Goal: Information Seeking & Learning: Learn about a topic

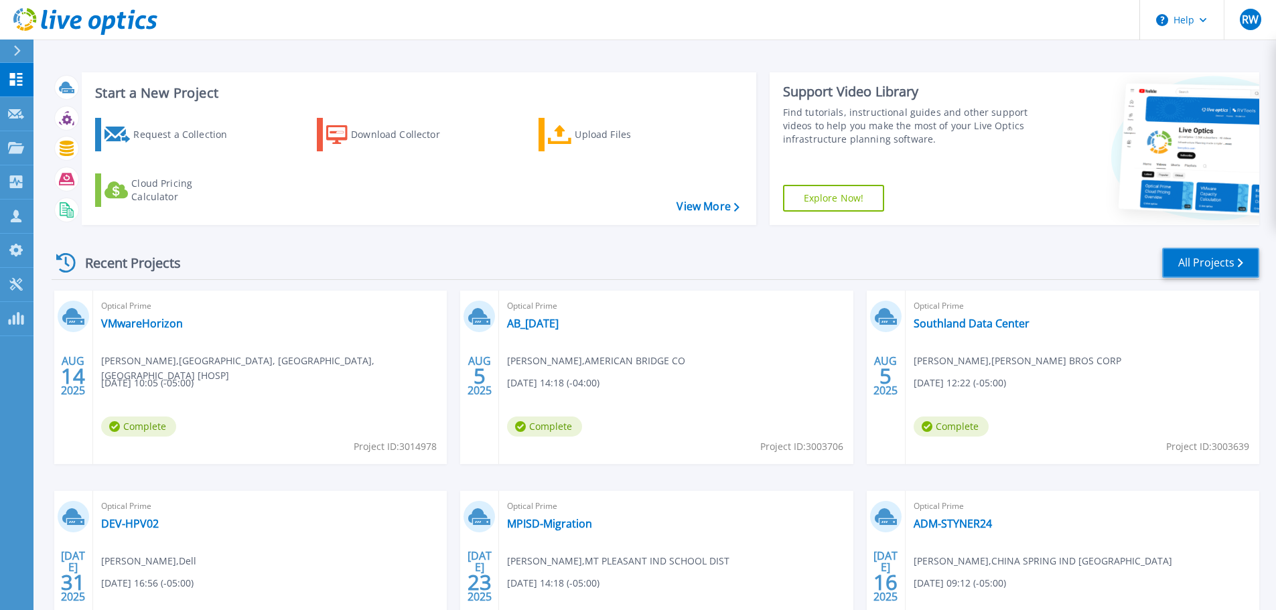
click at [1201, 265] on link "All Projects" at bounding box center [1211, 263] width 97 height 30
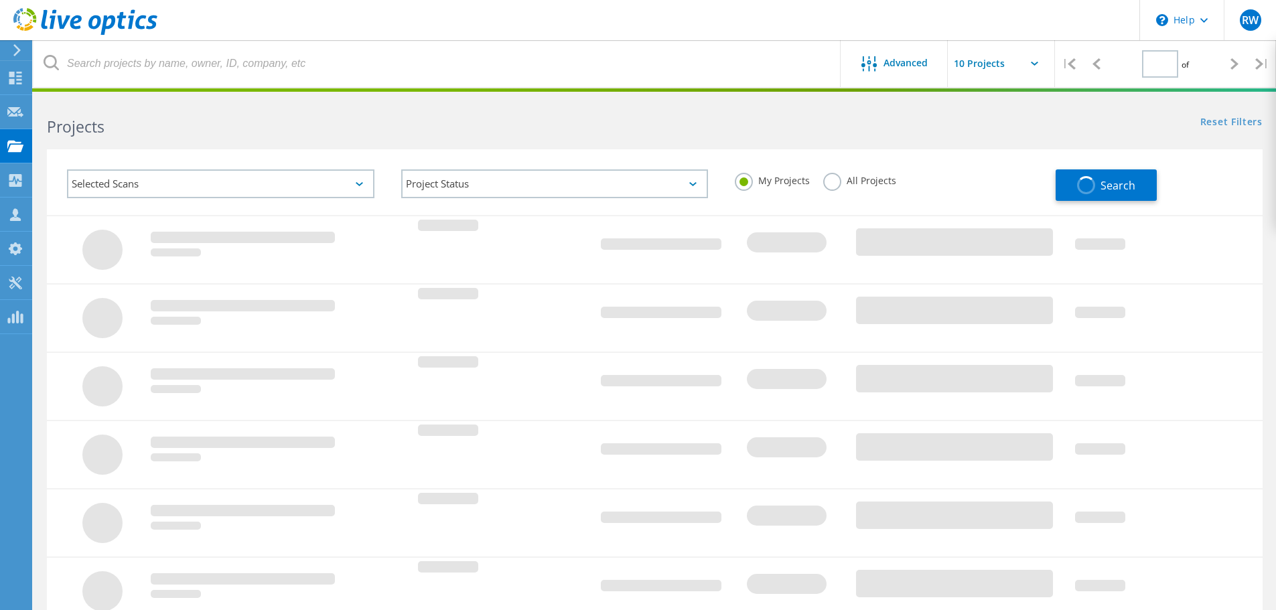
type input "1"
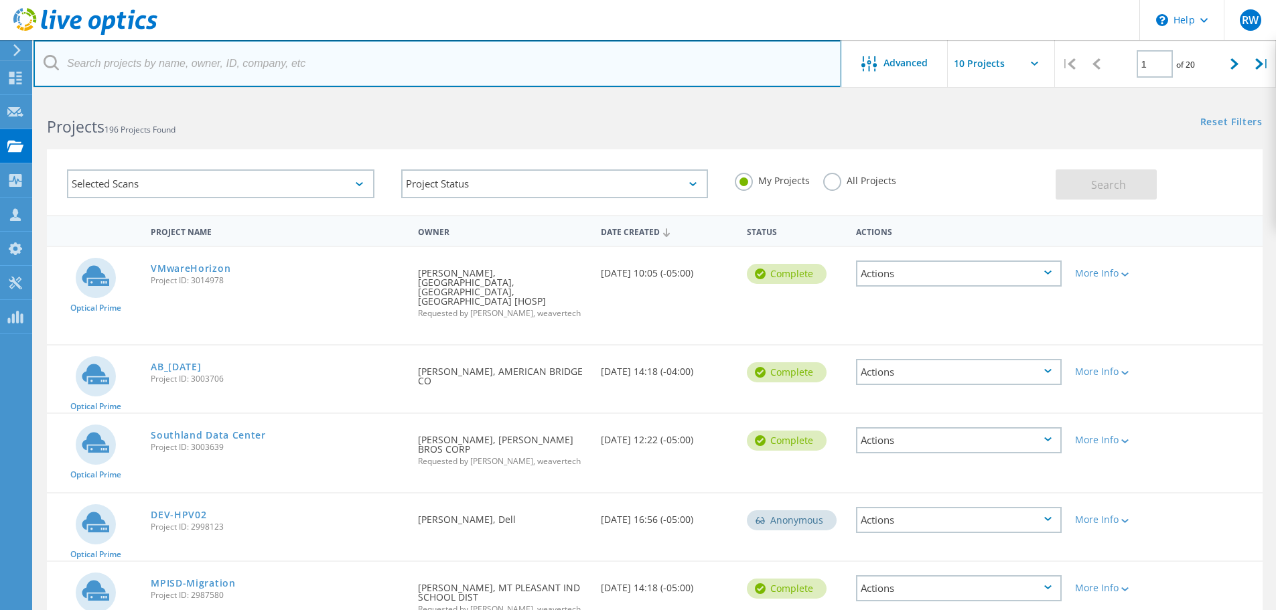
click at [204, 67] on input "text" at bounding box center [438, 63] width 808 height 47
type input "canyon"
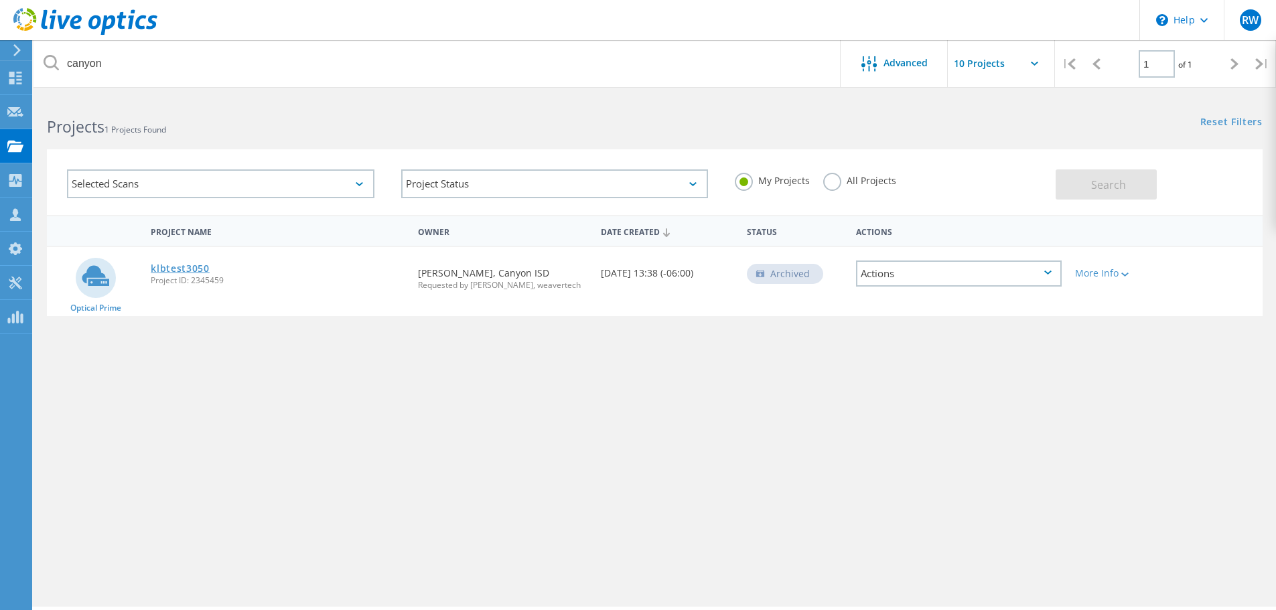
click at [183, 270] on link "klbtest3050" at bounding box center [180, 268] width 59 height 9
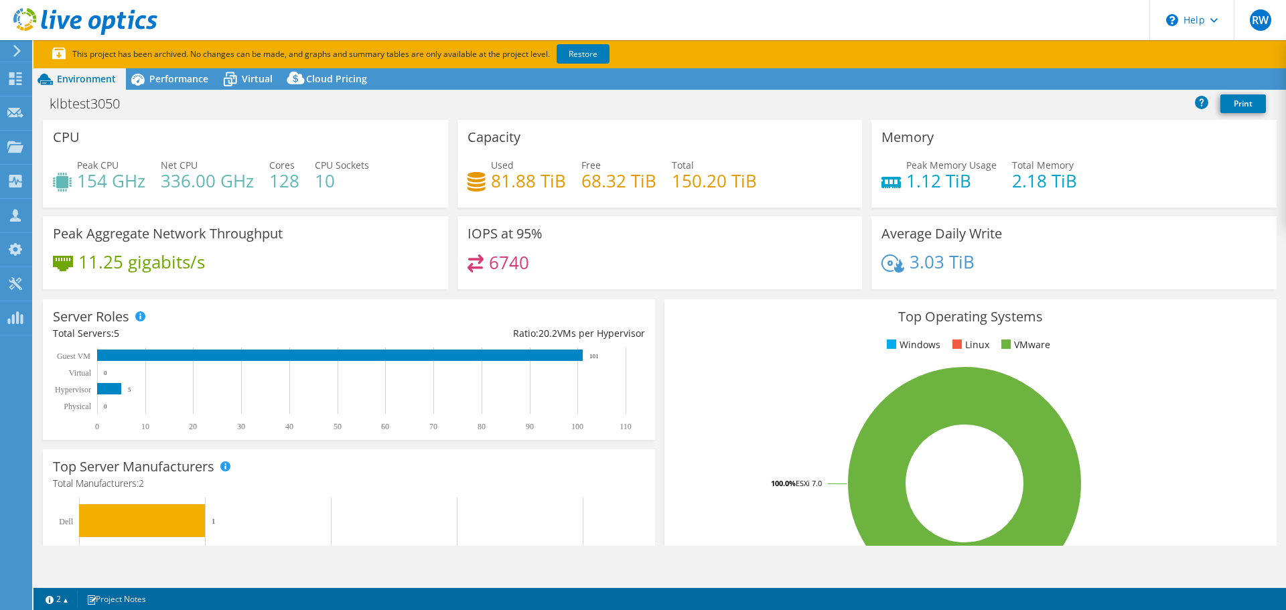
select select "USD"
click at [168, 79] on span "Performance" at bounding box center [178, 78] width 59 height 13
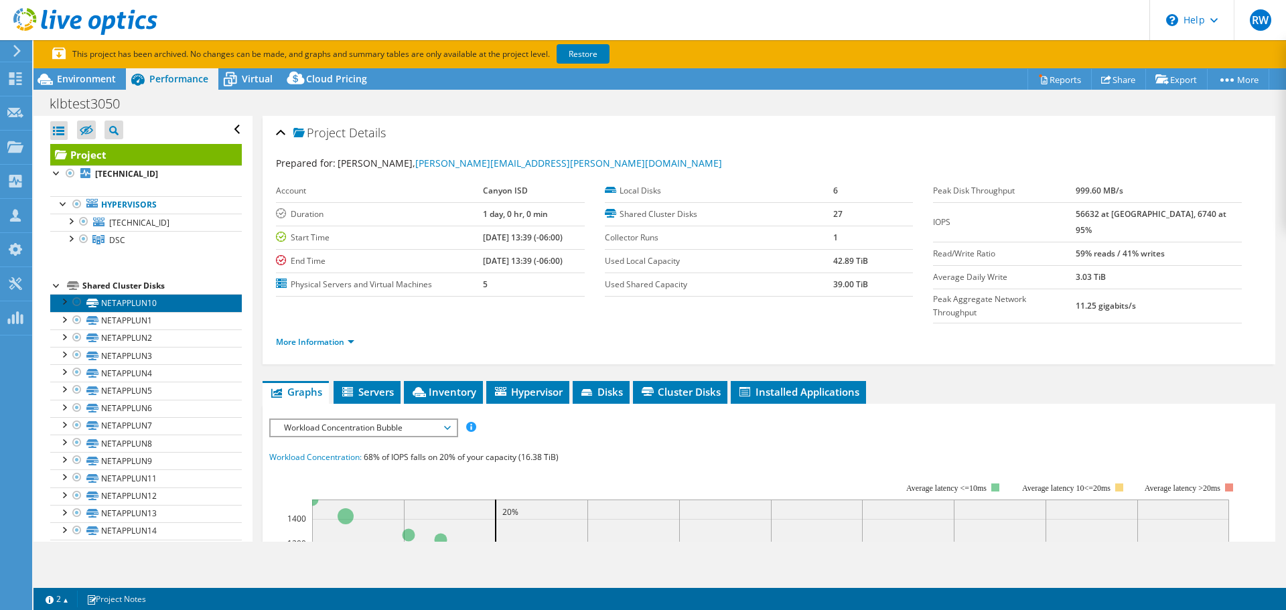
click at [151, 304] on link "NETAPPLUN10" at bounding box center [146, 302] width 192 height 17
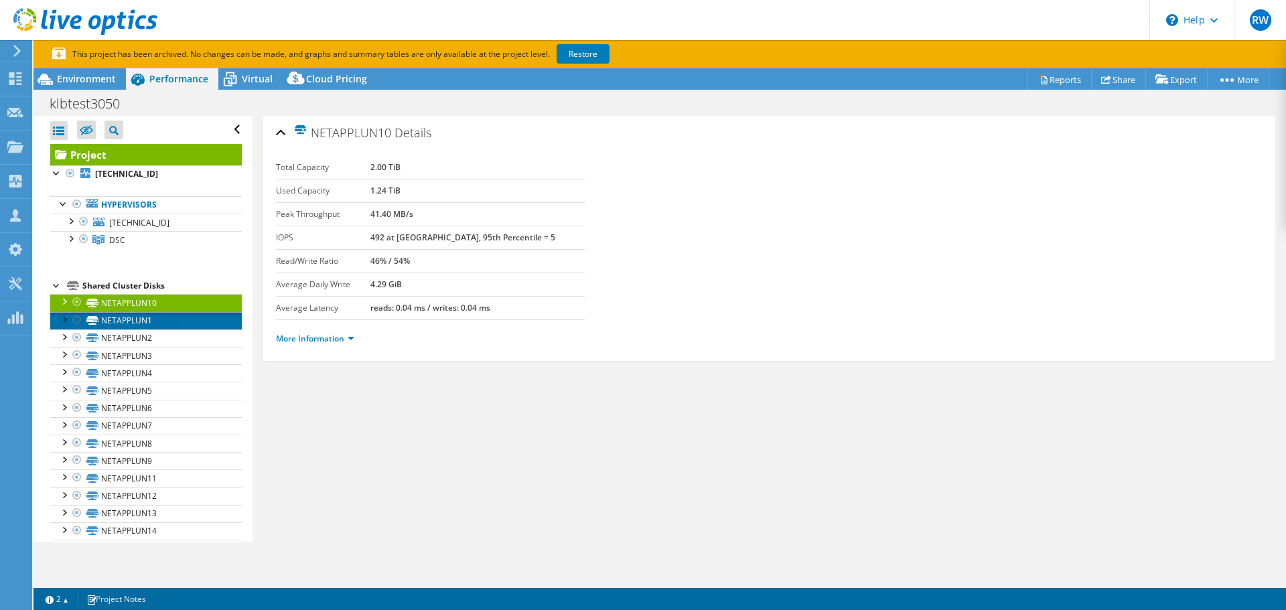
click at [148, 325] on link "NETAPPLUN1" at bounding box center [146, 320] width 192 height 17
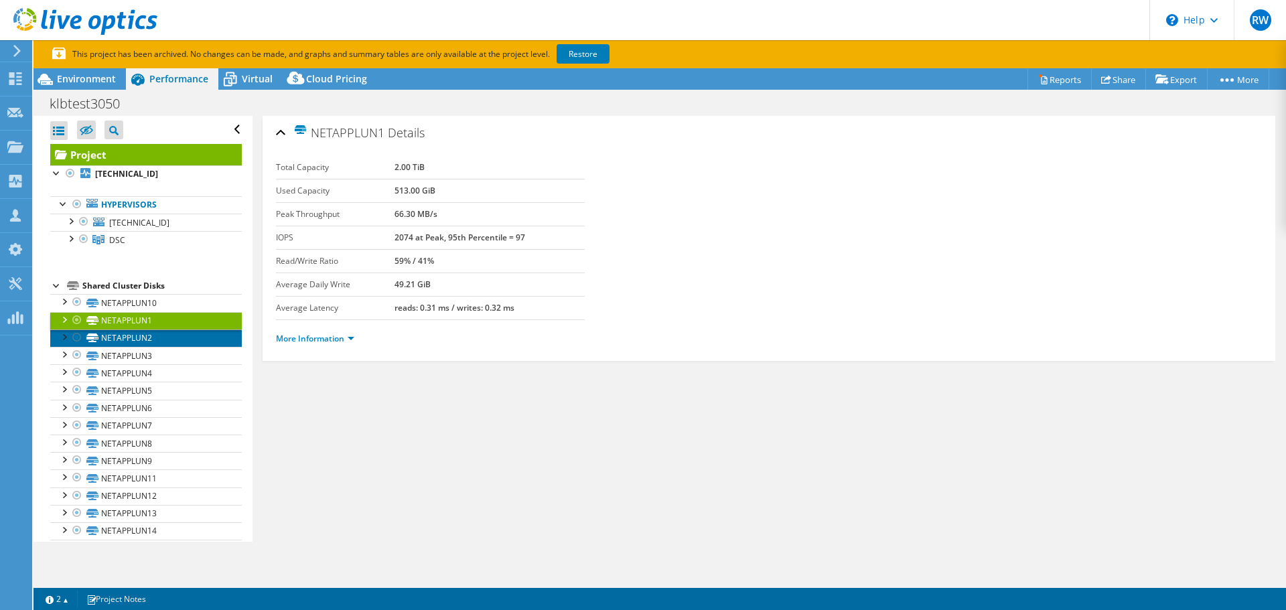
click at [141, 342] on link "NETAPPLUN2" at bounding box center [146, 338] width 192 height 17
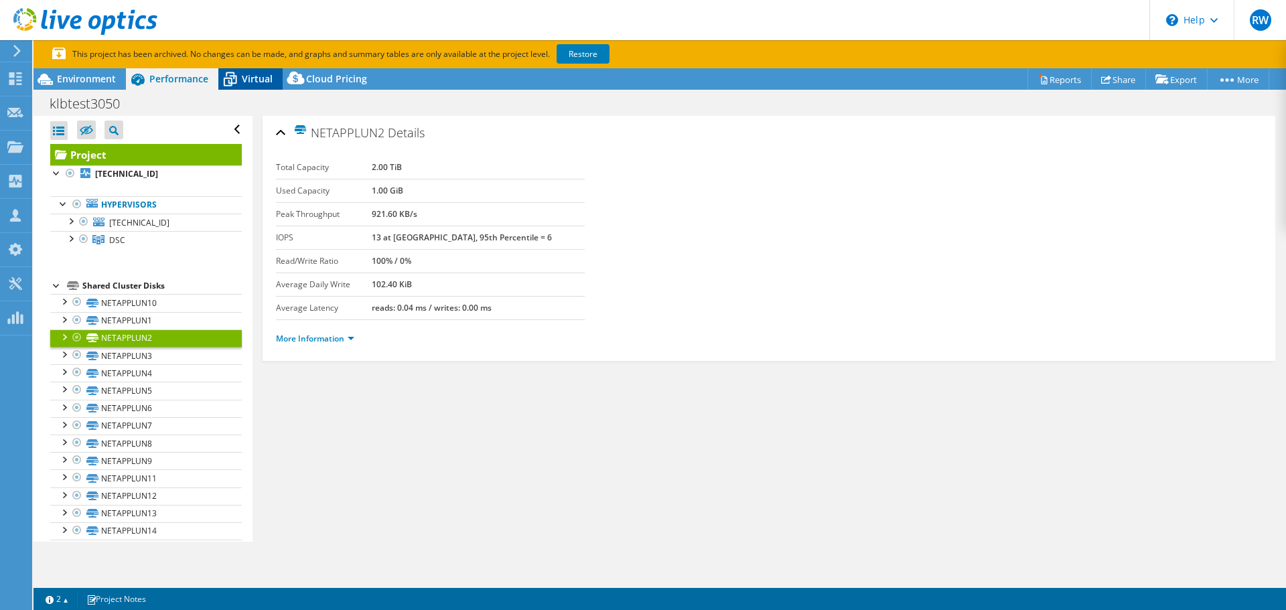
click at [254, 81] on span "Virtual" at bounding box center [257, 78] width 31 height 13
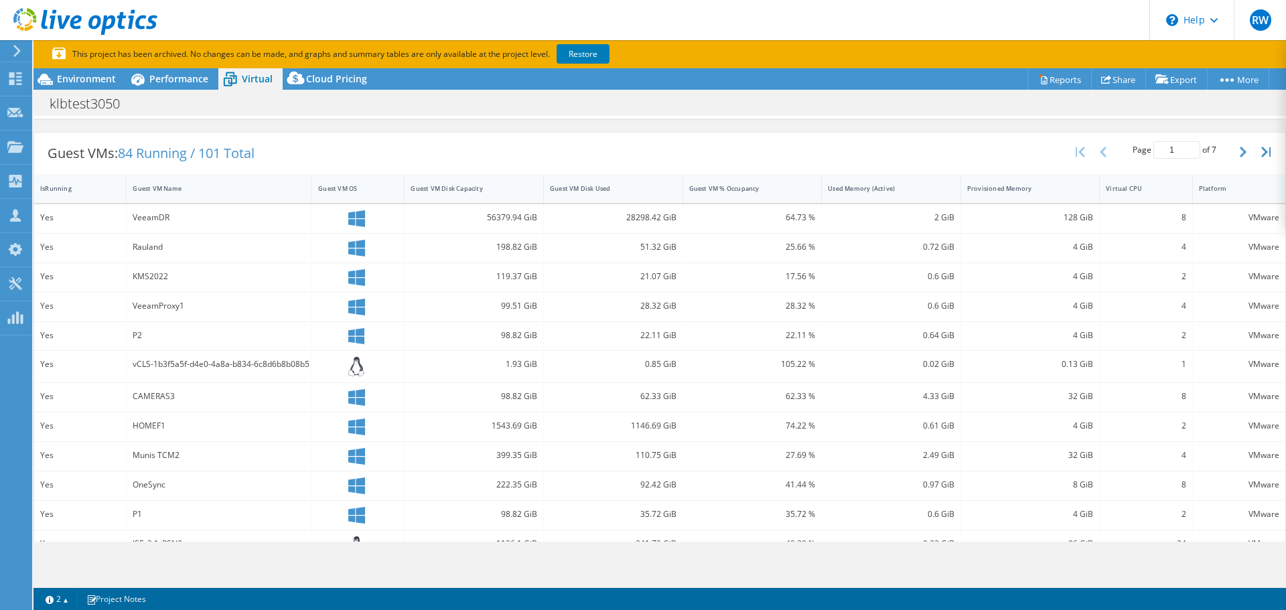
scroll to position [268, 0]
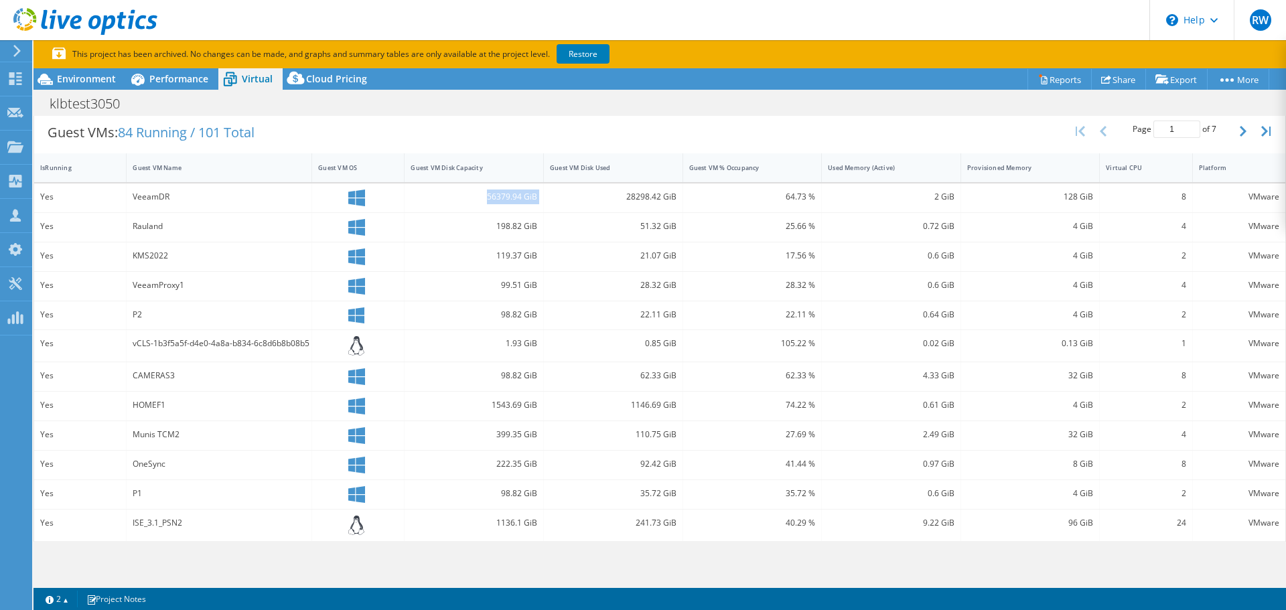
drag, startPoint x: 482, startPoint y: 194, endPoint x: 565, endPoint y: 199, distance: 83.2
click at [565, 199] on div "Yes VeeamDR 56379.94 GiB 28298.42 GiB 64.73 % 2 GiB 128 GiB 8 VMware" at bounding box center [660, 198] width 1252 height 29
drag, startPoint x: 181, startPoint y: 194, endPoint x: 111, endPoint y: 196, distance: 70.4
click at [111, 196] on div "Yes VeeamDR 56379.94 GiB 28298.42 GiB 64.73 % 2 GiB 128 GiB 8 VMware" at bounding box center [660, 198] width 1252 height 29
click at [495, 165] on div "Guest VM Disk Capacity" at bounding box center [466, 167] width 111 height 9
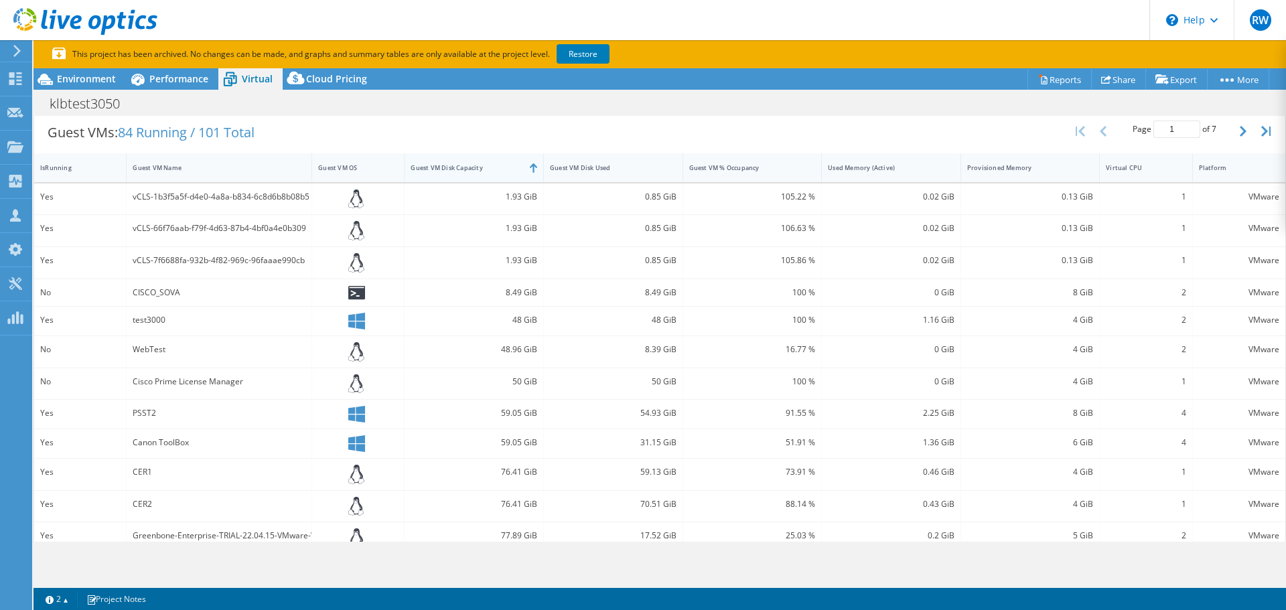
click at [505, 163] on div "Guest VM Disk Capacity" at bounding box center [466, 167] width 111 height 9
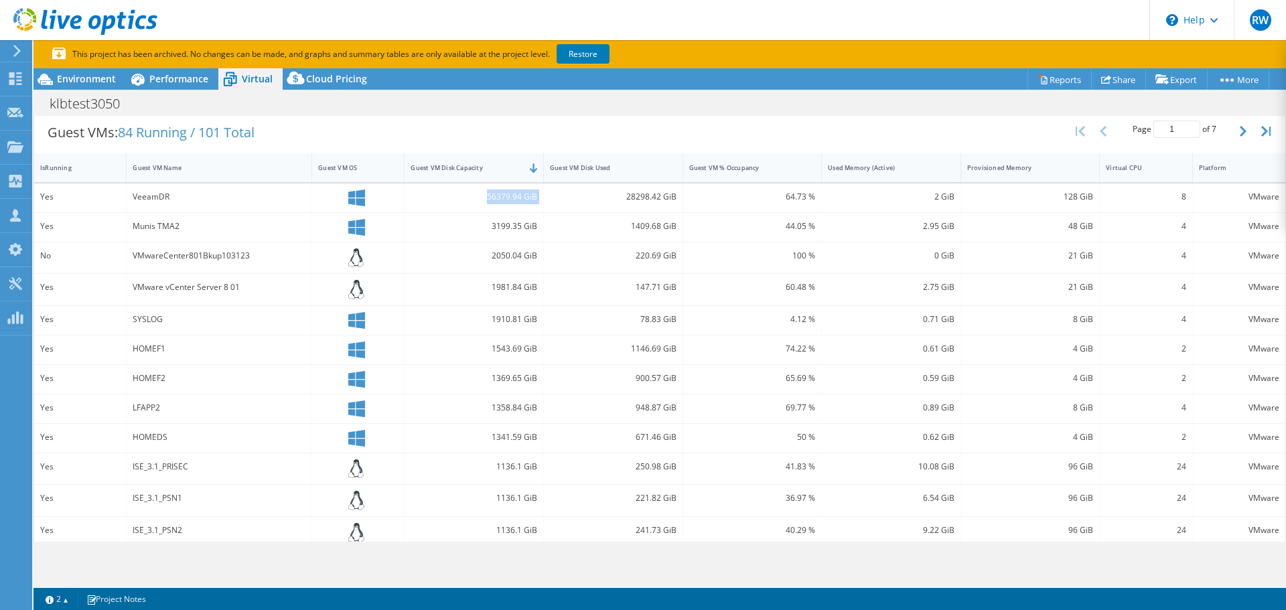
drag, startPoint x: 483, startPoint y: 196, endPoint x: 540, endPoint y: 200, distance: 57.1
click at [540, 200] on div "Yes VeeamDR 56379.94 GiB 28298.42 GiB 64.73 % 2 GiB 128 GiB 8 VMware" at bounding box center [660, 198] width 1252 height 29
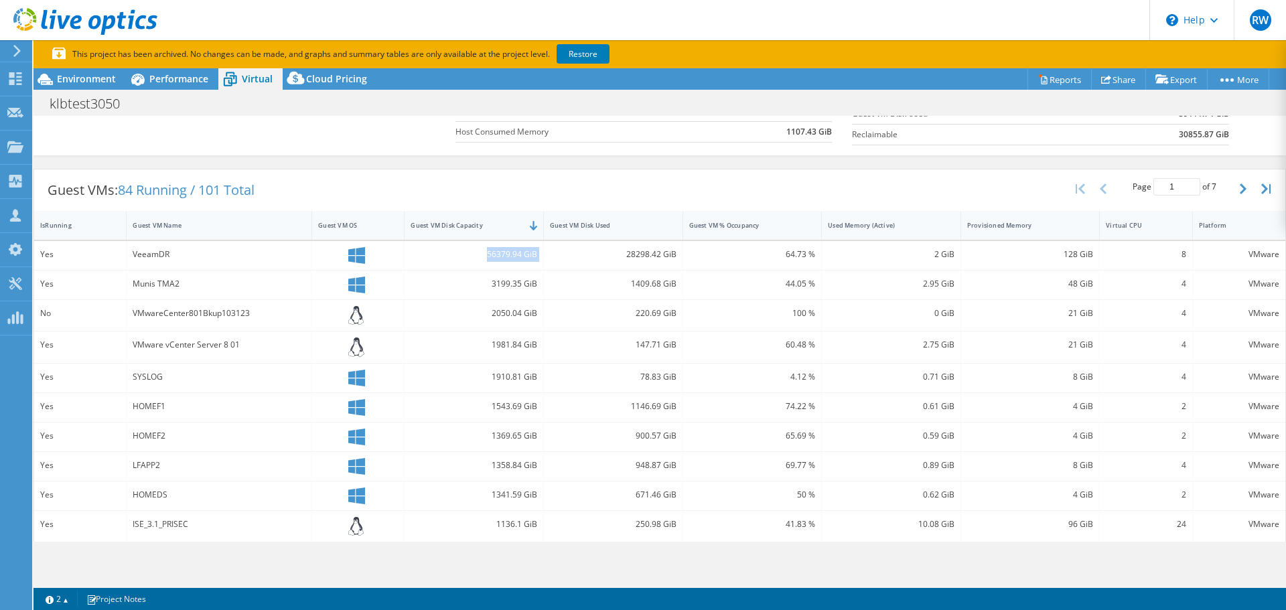
scroll to position [0, 0]
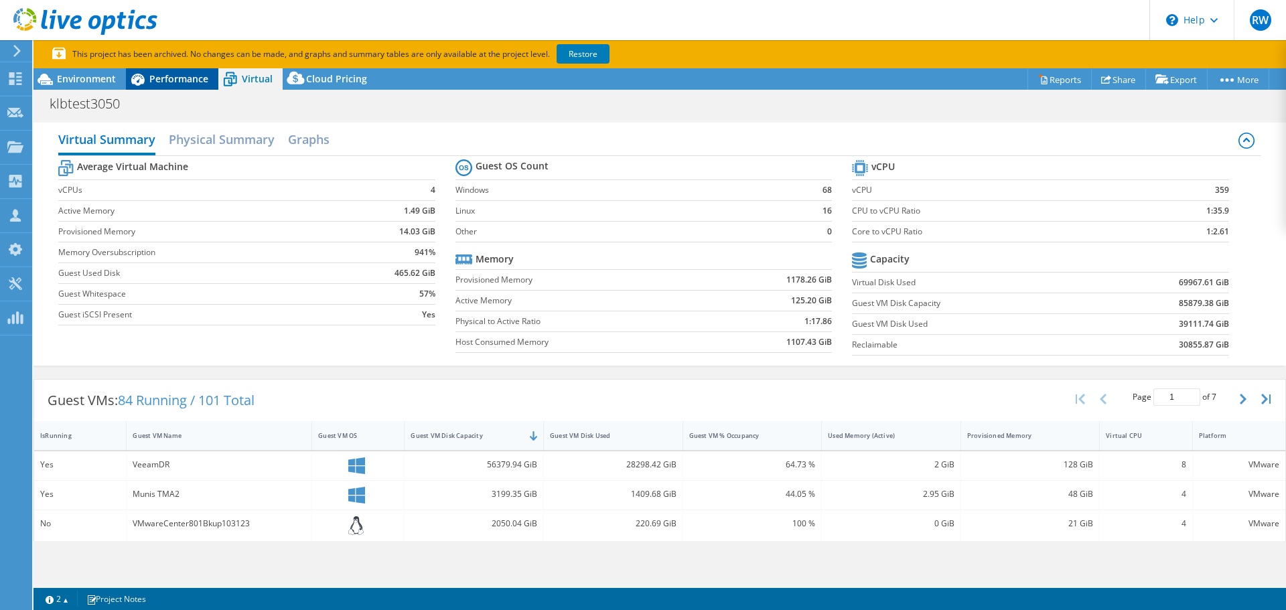
click at [168, 78] on span "Performance" at bounding box center [178, 78] width 59 height 13
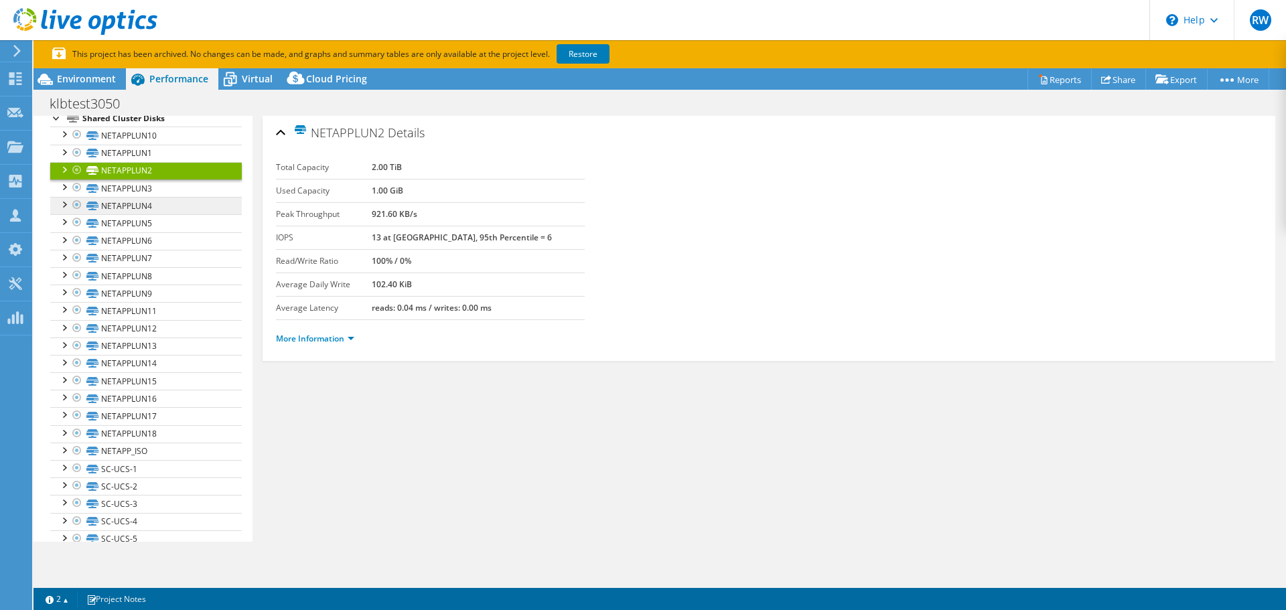
scroll to position [243, 0]
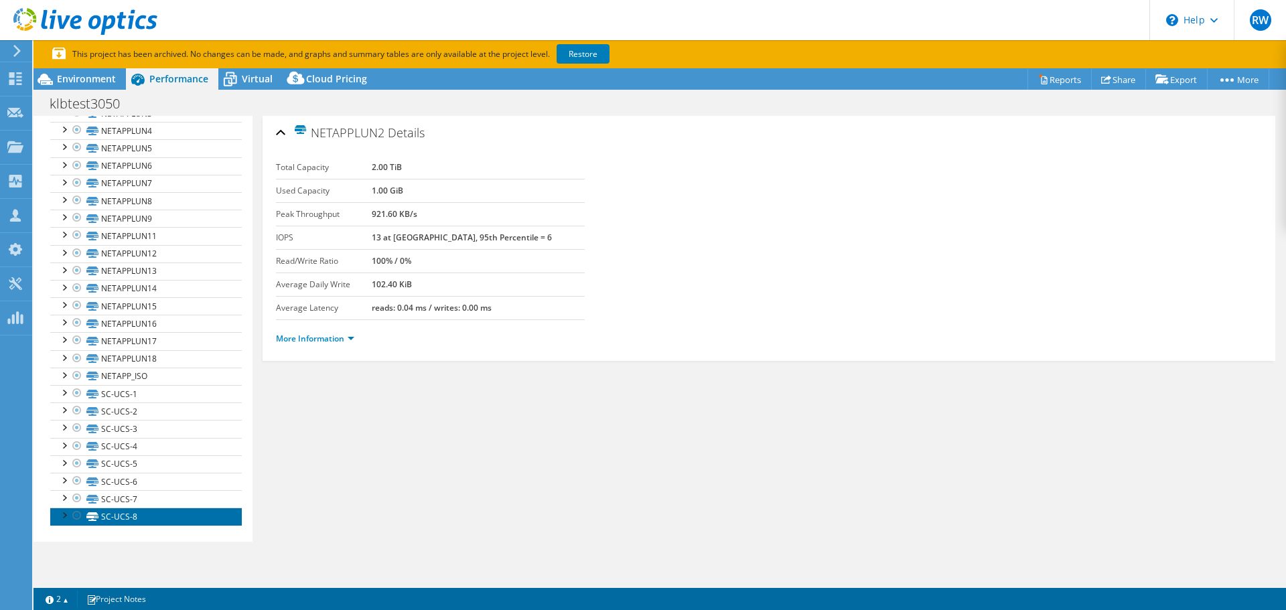
click at [138, 515] on link "SC-UCS-8" at bounding box center [146, 516] width 192 height 17
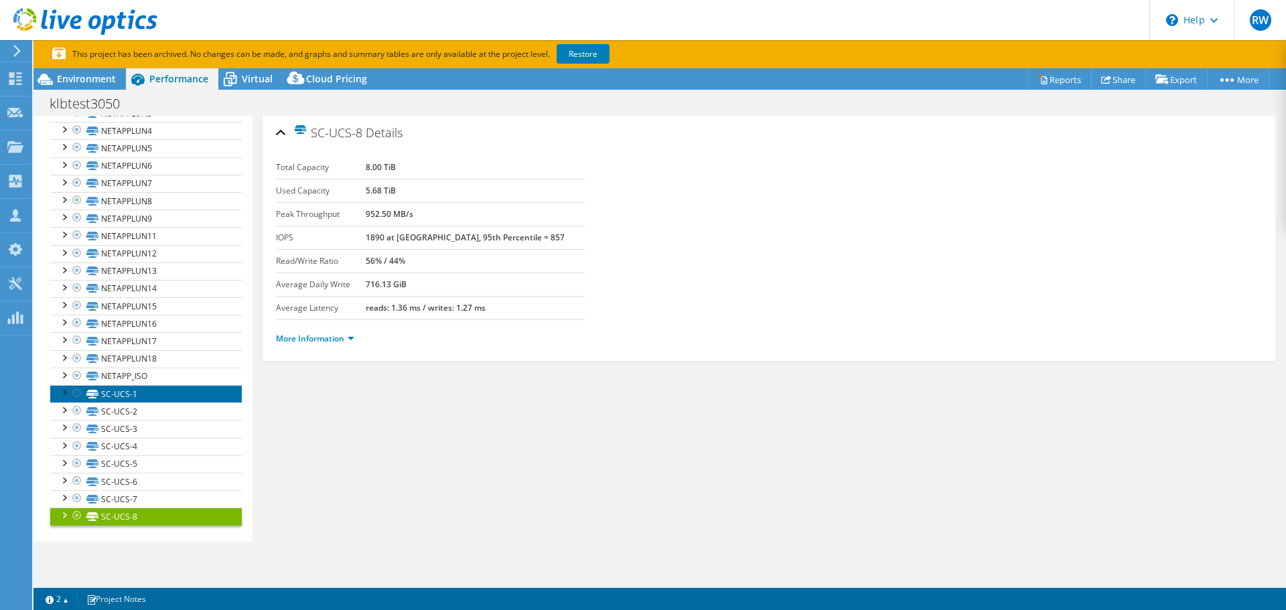
click at [135, 396] on link "SC-UCS-1" at bounding box center [146, 393] width 192 height 17
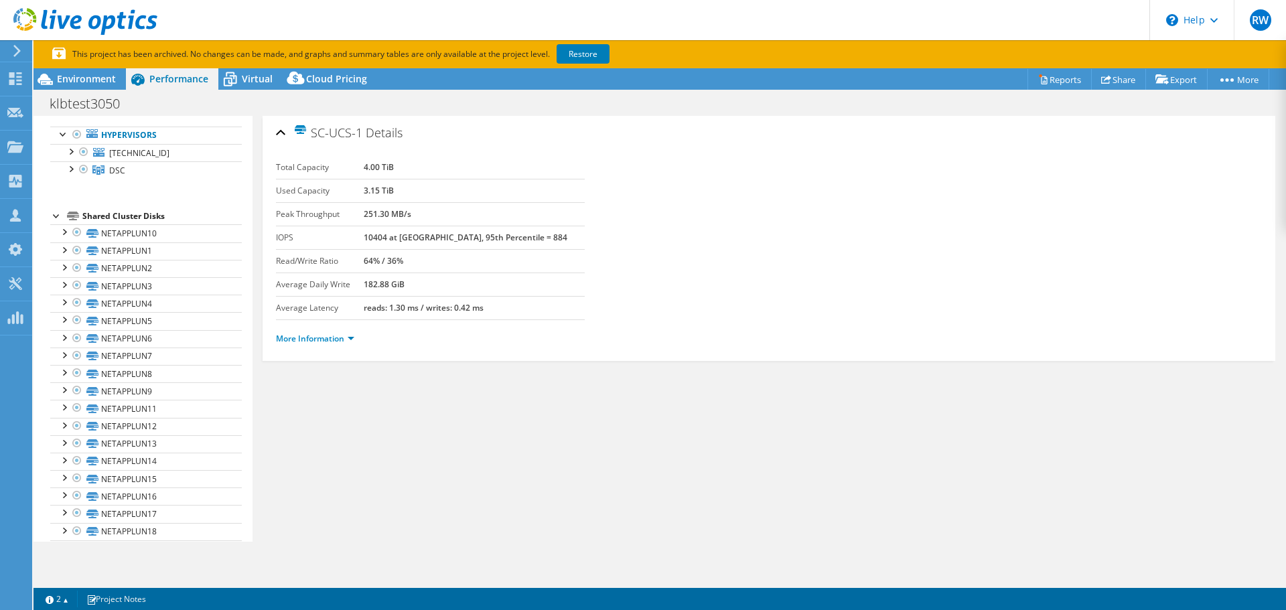
scroll to position [0, 0]
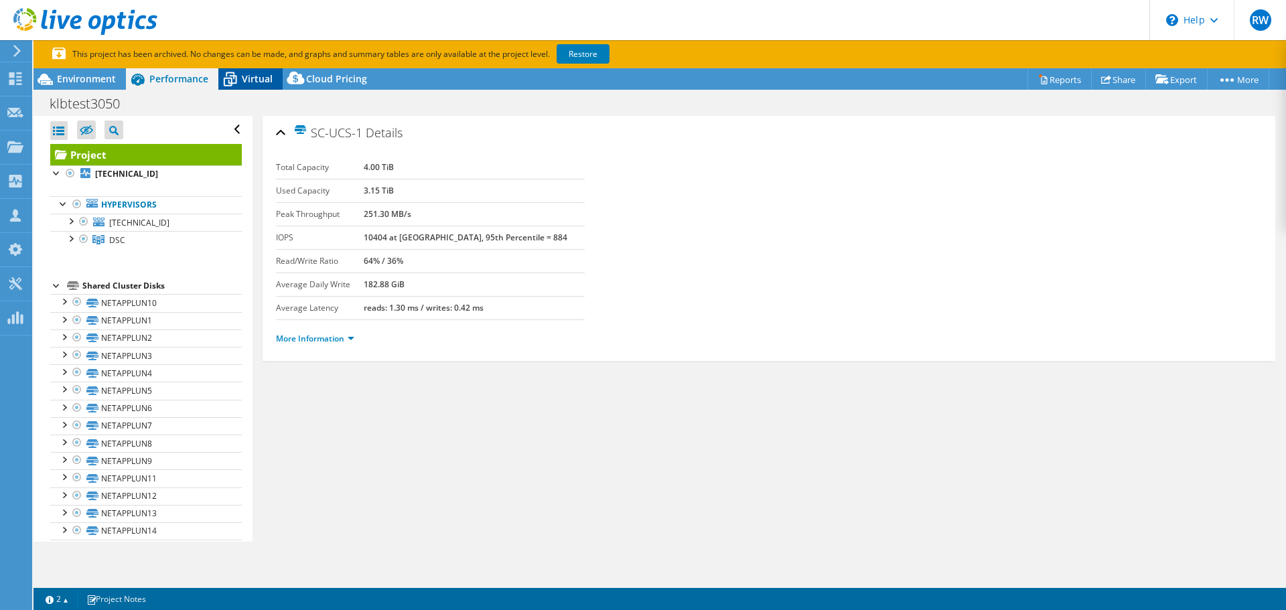
click at [243, 80] on span "Virtual" at bounding box center [257, 78] width 31 height 13
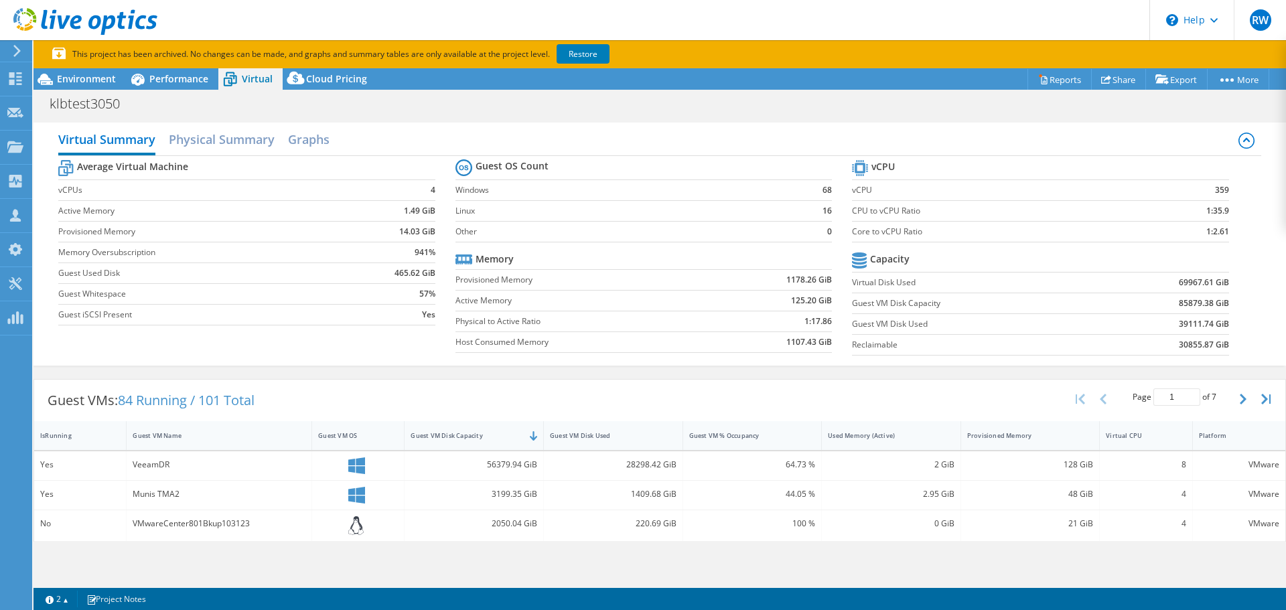
scroll to position [67, 0]
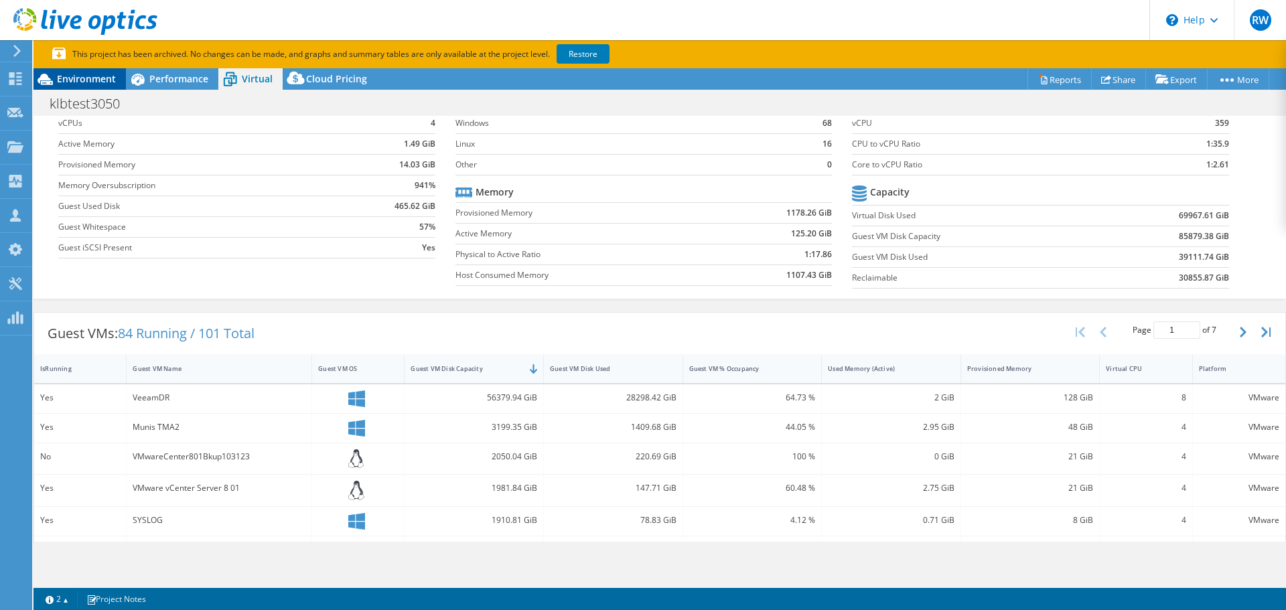
click at [86, 77] on span "Environment" at bounding box center [86, 78] width 59 height 13
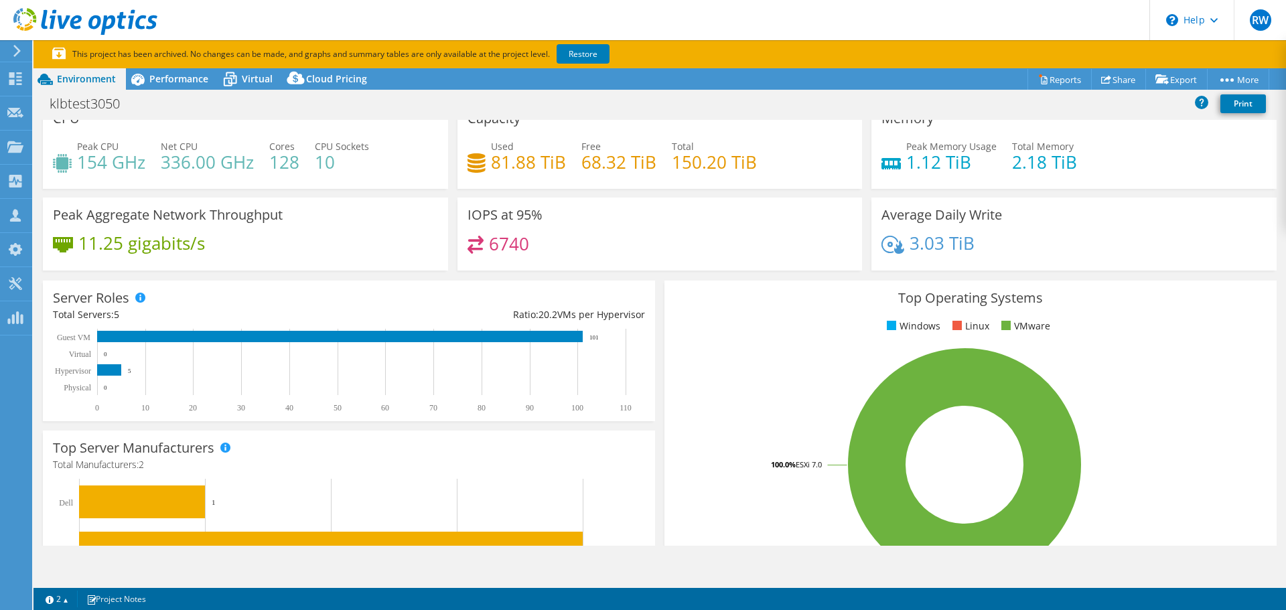
scroll to position [0, 0]
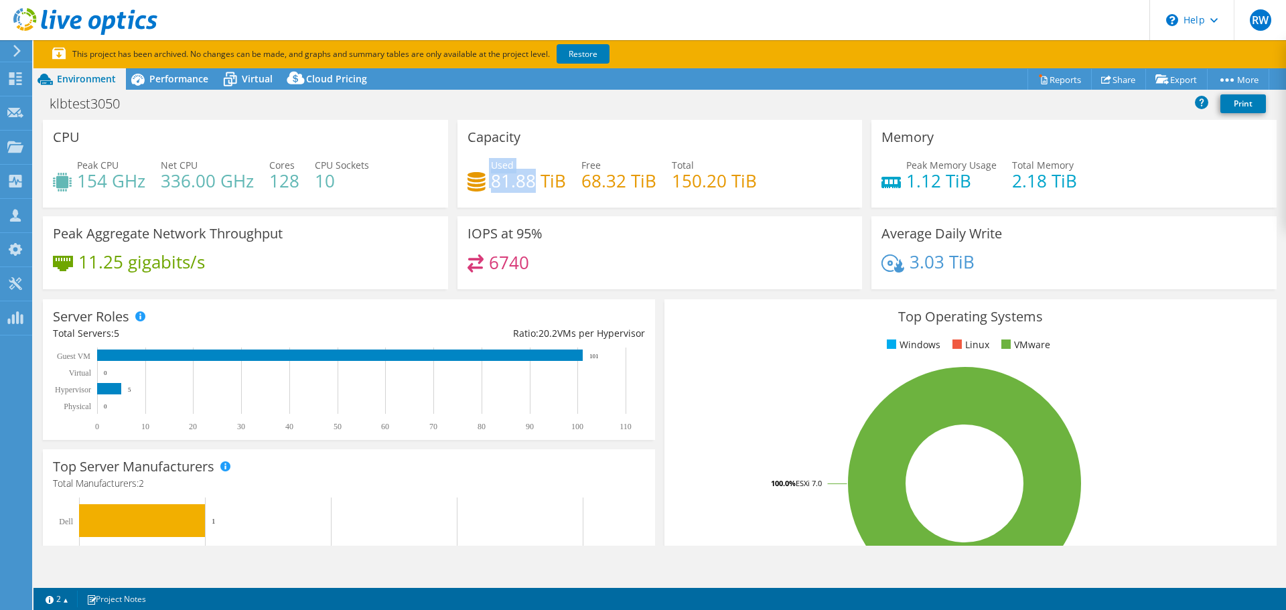
drag, startPoint x: 531, startPoint y: 180, endPoint x: 485, endPoint y: 176, distance: 45.7
click at [485, 176] on div "Used 81.88 TiB" at bounding box center [517, 173] width 98 height 30
click at [240, 80] on icon at bounding box center [229, 79] width 23 height 23
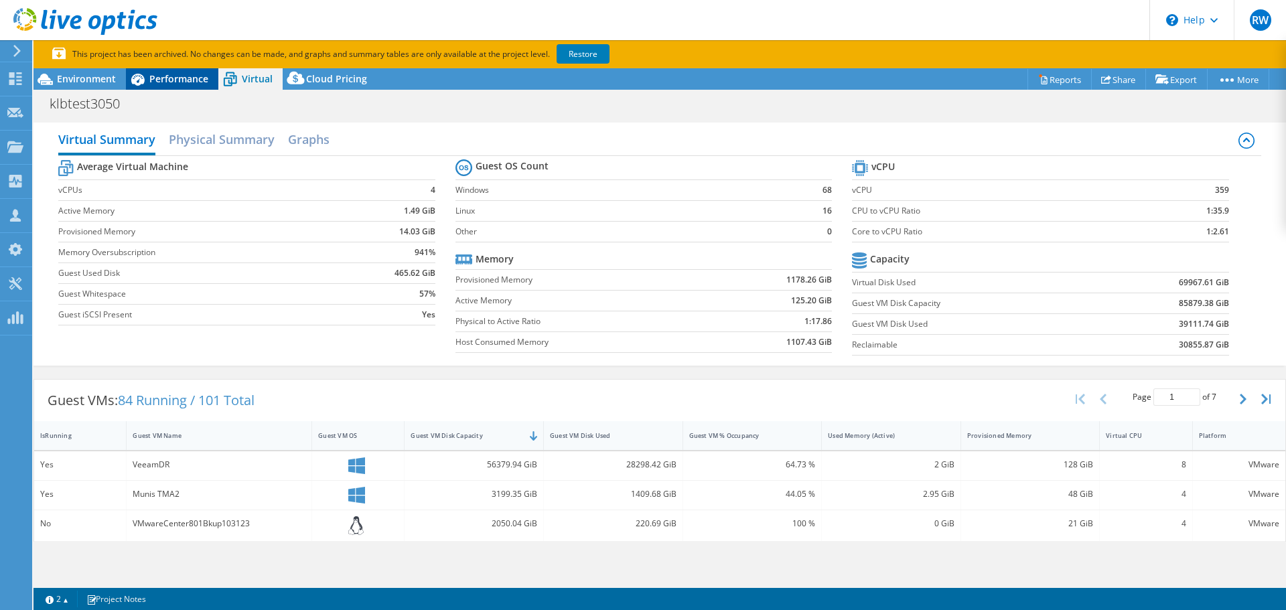
click at [182, 81] on span "Performance" at bounding box center [178, 78] width 59 height 13
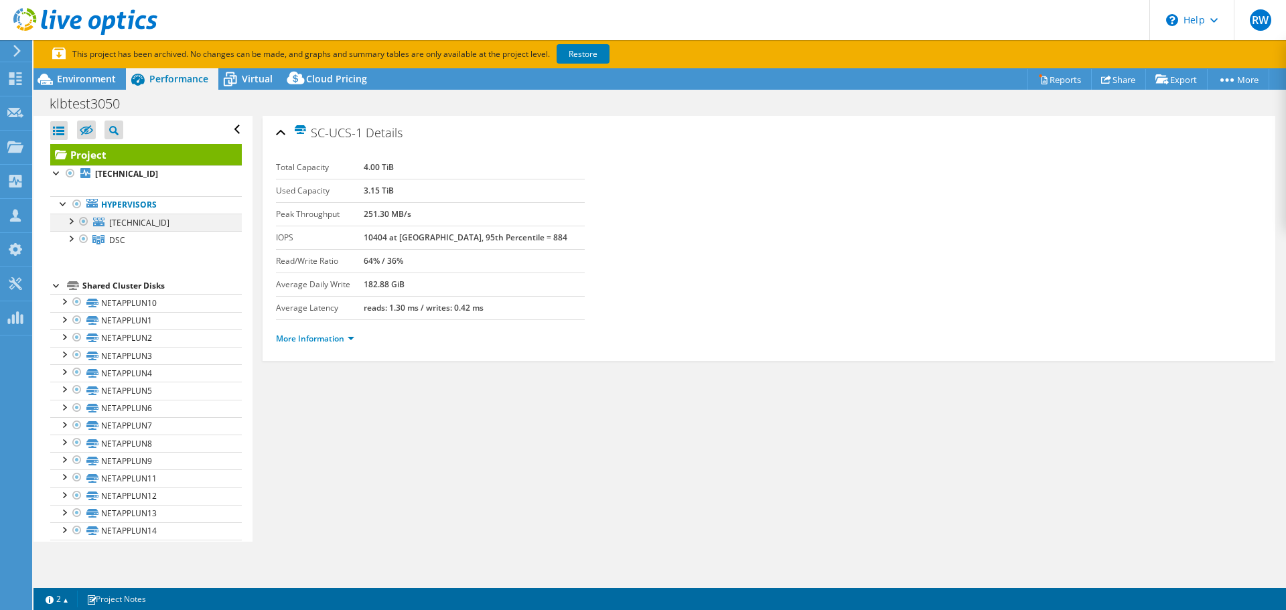
click at [72, 221] on div at bounding box center [70, 220] width 13 height 13
click at [72, 295] on div at bounding box center [70, 290] width 13 height 13
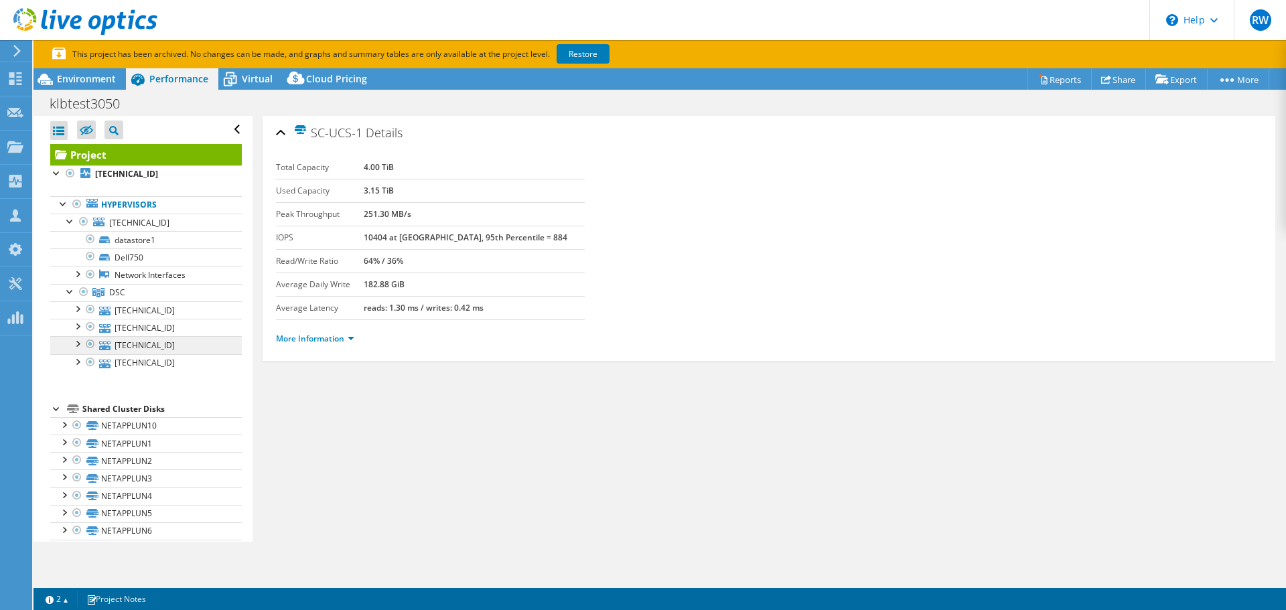
scroll to position [67, 0]
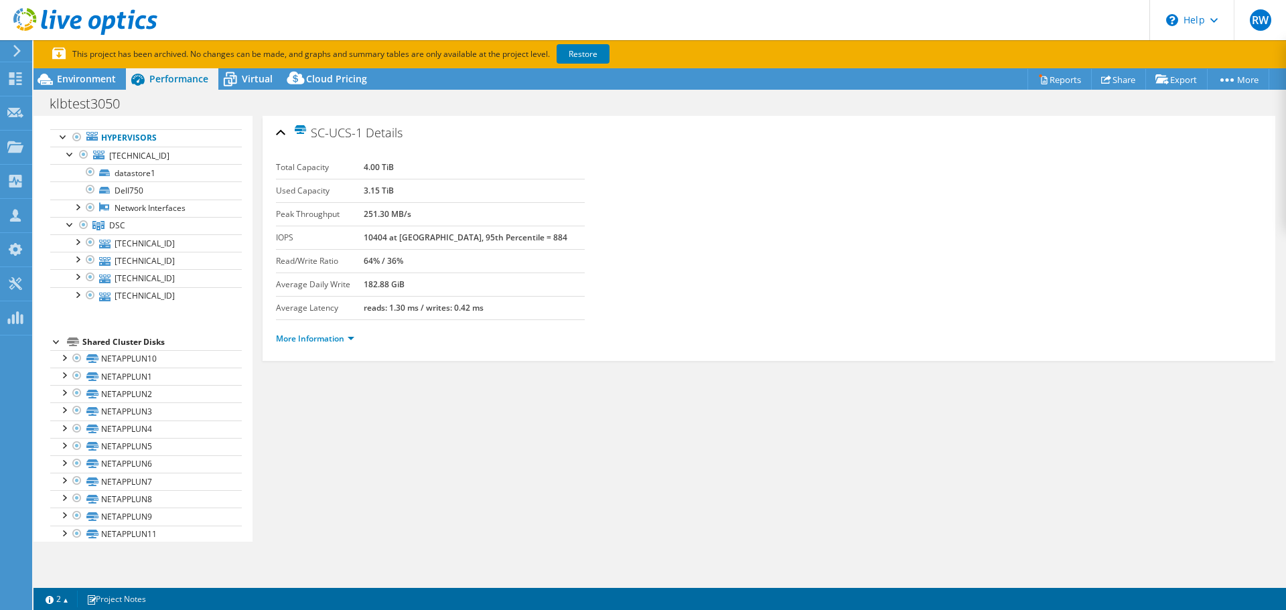
drag, startPoint x: 253, startPoint y: 82, endPoint x: 296, endPoint y: 176, distance: 103.8
click at [253, 82] on span "Virtual" at bounding box center [257, 78] width 31 height 13
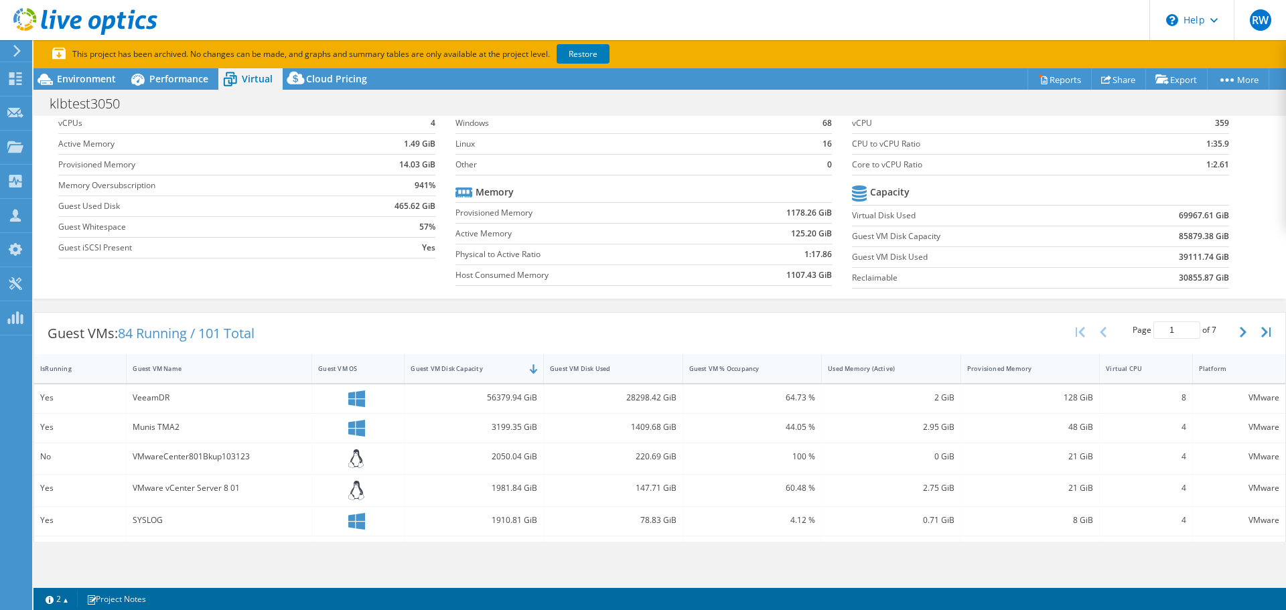
click at [241, 403] on div "VeeamDR" at bounding box center [219, 398] width 173 height 15
click at [148, 397] on div "VeeamDR" at bounding box center [219, 398] width 173 height 15
drag, startPoint x: 50, startPoint y: 396, endPoint x: 80, endPoint y: 396, distance: 30.8
click at [54, 396] on div "Yes" at bounding box center [80, 398] width 80 height 15
click at [66, 362] on div "IsRunning" at bounding box center [72, 368] width 76 height 21
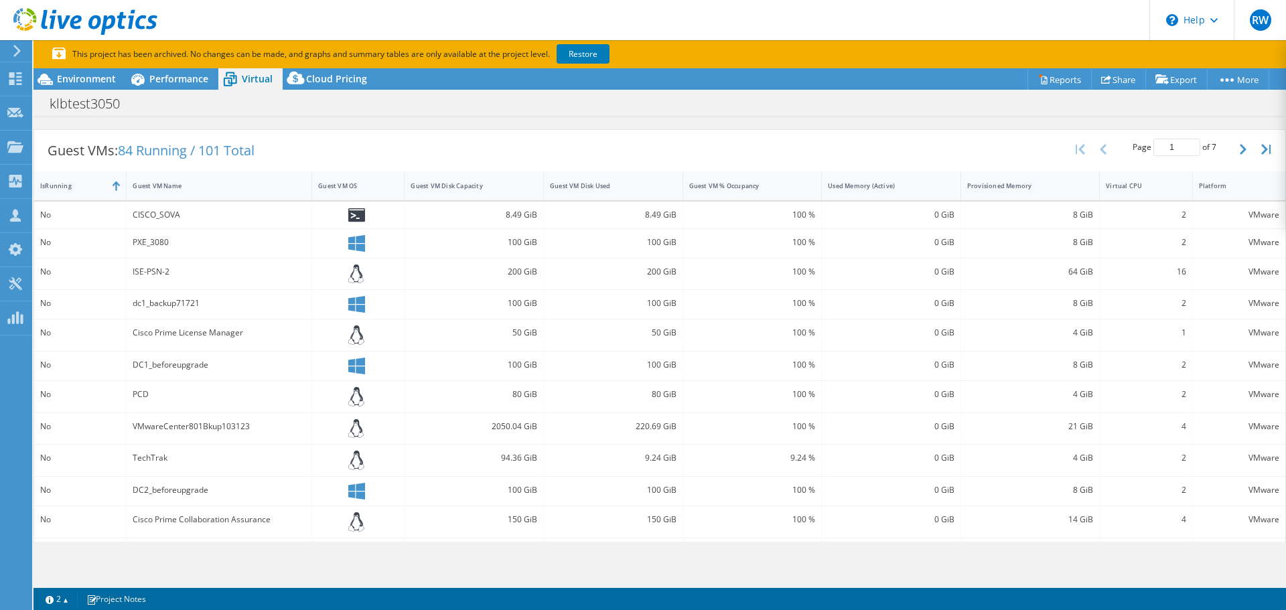
scroll to position [0, 0]
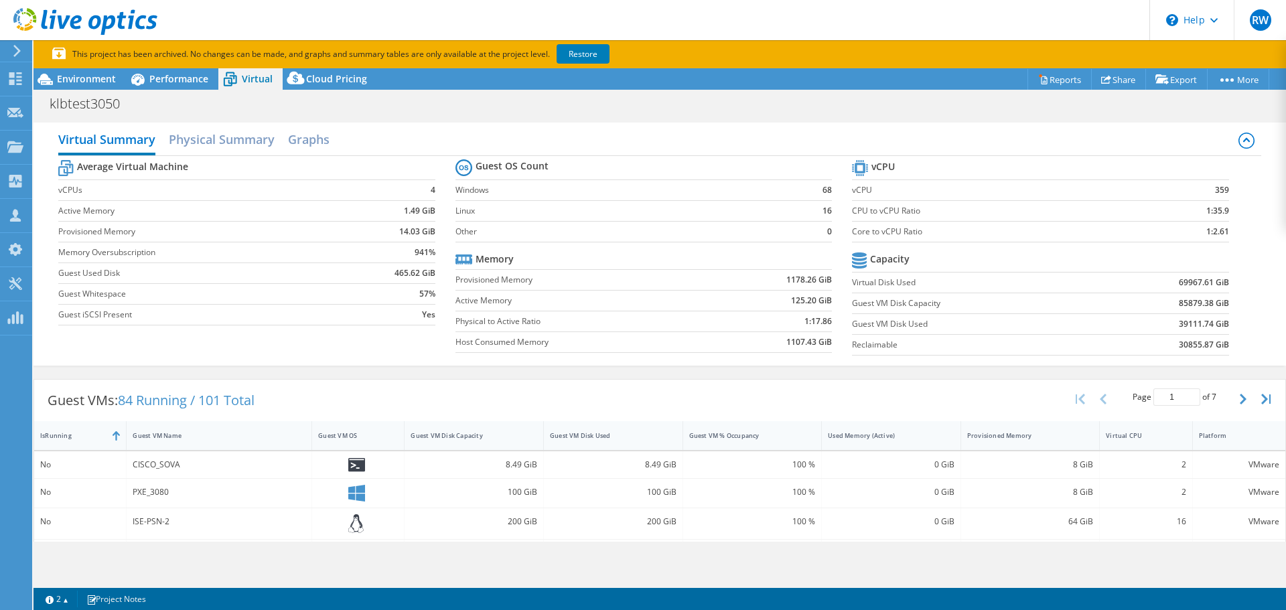
drag, startPoint x: 1227, startPoint y: 400, endPoint x: 1220, endPoint y: 401, distance: 7.4
click at [1234, 400] on button "button" at bounding box center [1245, 399] width 23 height 25
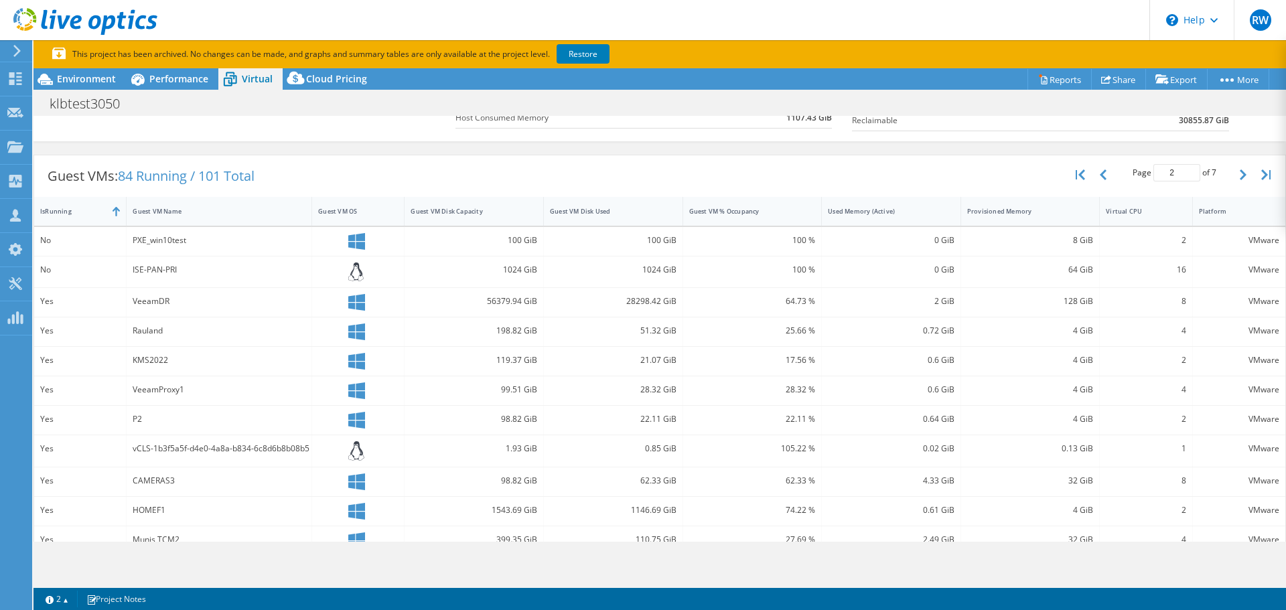
scroll to position [201, 0]
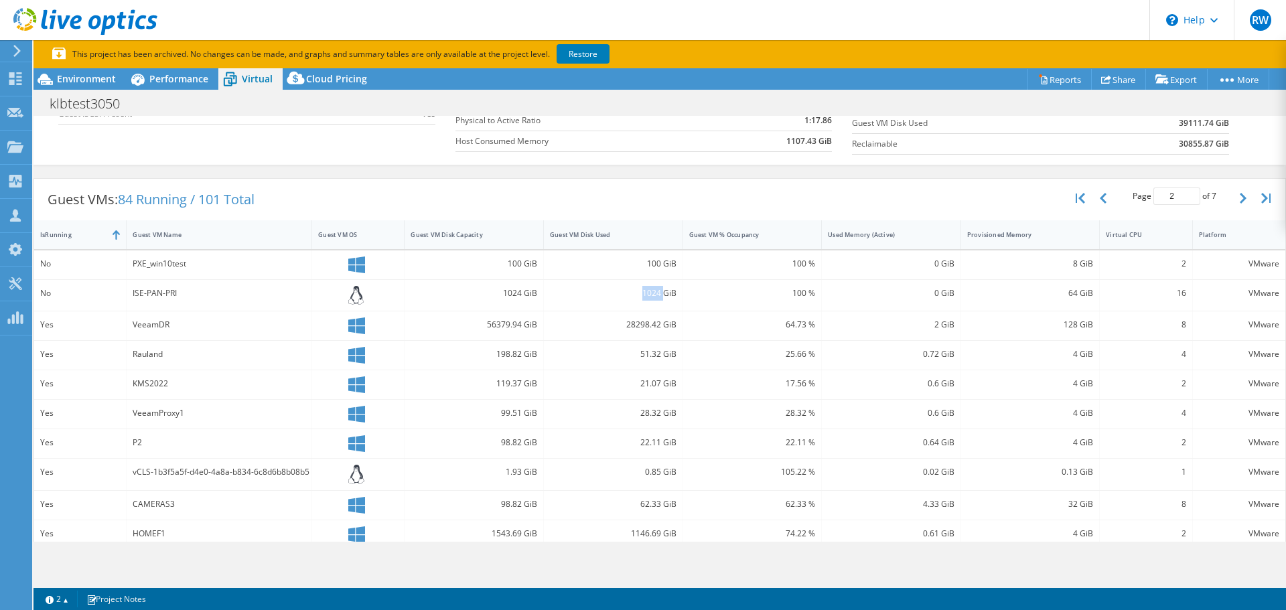
drag, startPoint x: 657, startPoint y: 292, endPoint x: 633, endPoint y: 292, distance: 24.1
click at [633, 292] on div "1024 GiB" at bounding box center [613, 293] width 127 height 15
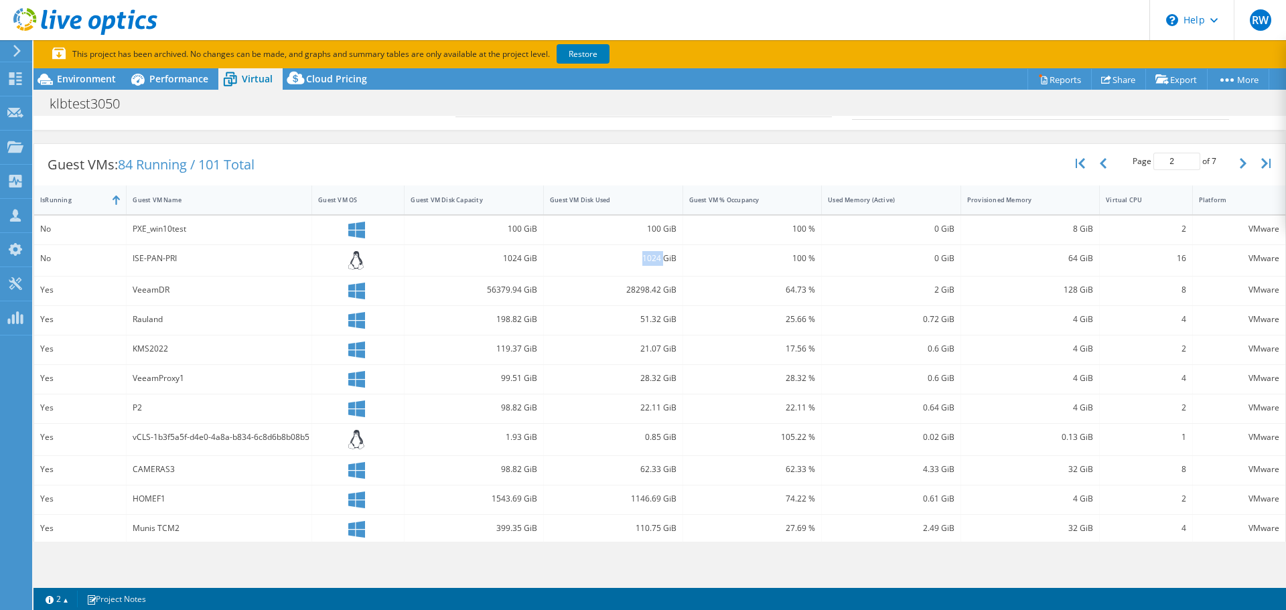
scroll to position [268, 0]
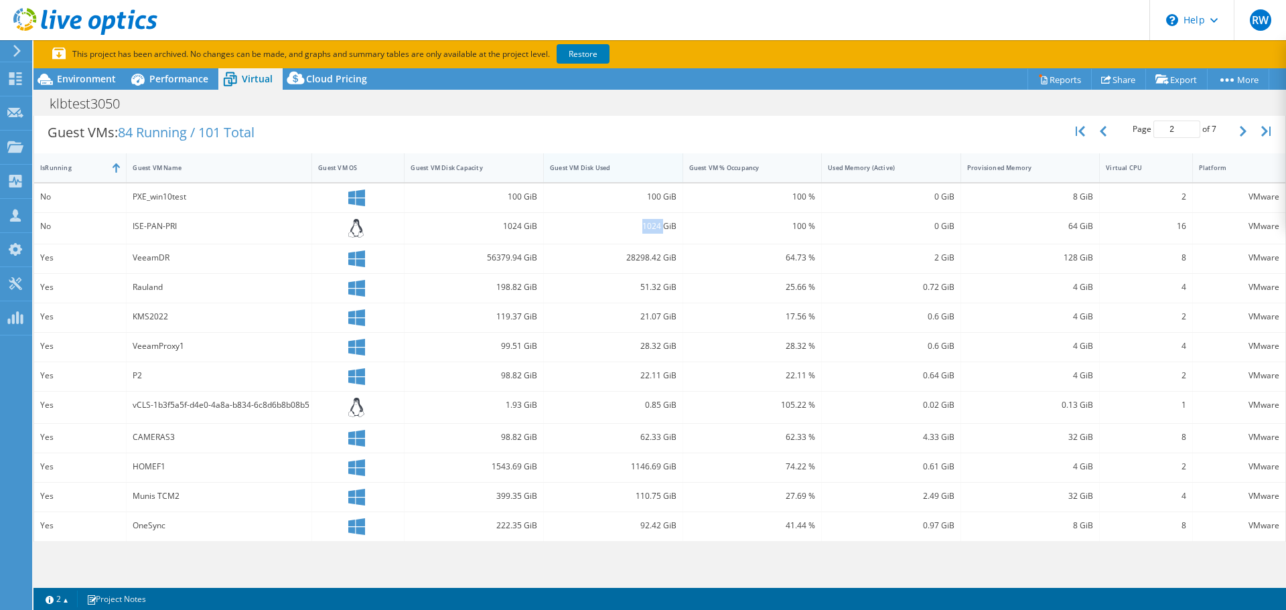
click at [627, 169] on div "Guest VM Disk Used" at bounding box center [605, 167] width 111 height 9
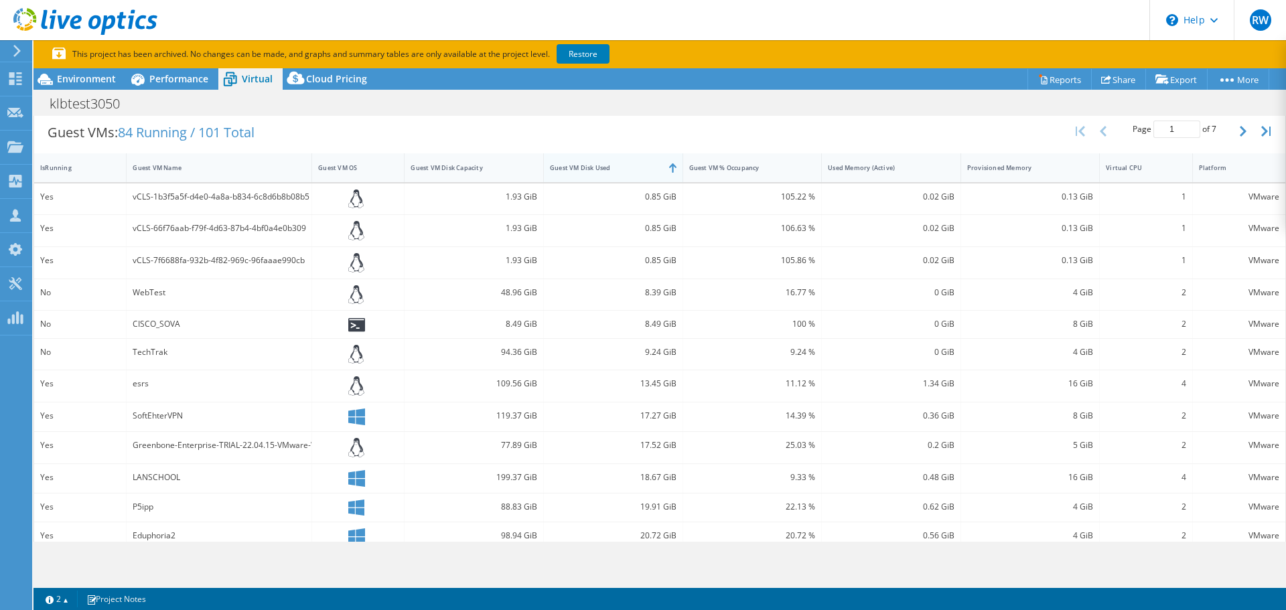
click at [627, 169] on div "Guest VM Disk Used" at bounding box center [605, 167] width 111 height 9
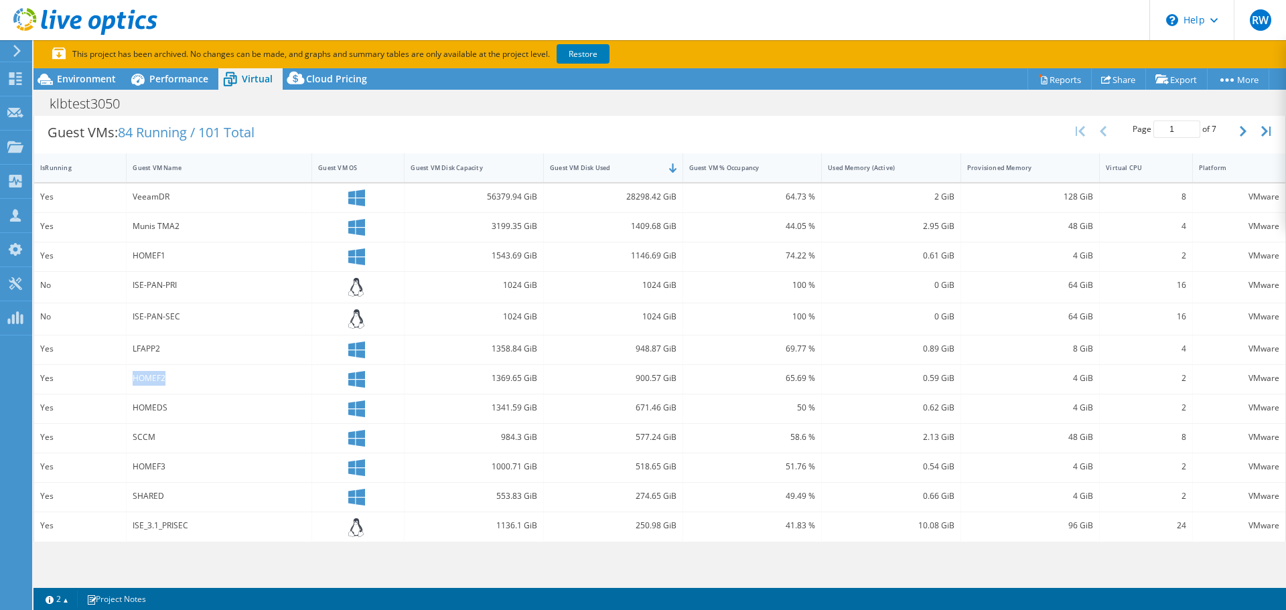
drag, startPoint x: 167, startPoint y: 377, endPoint x: 125, endPoint y: 378, distance: 42.2
click at [125, 378] on div "Yes HOMEF2 1369.65 GiB 900.57 GiB 65.69 % 0.59 GiB 4 GiB 2 VMware" at bounding box center [660, 379] width 1252 height 29
drag, startPoint x: 629, startPoint y: 379, endPoint x: 655, endPoint y: 381, distance: 26.2
click at [655, 381] on div "900.57 GiB" at bounding box center [613, 378] width 127 height 15
click at [140, 251] on div "HOMEF1" at bounding box center [219, 256] width 173 height 15
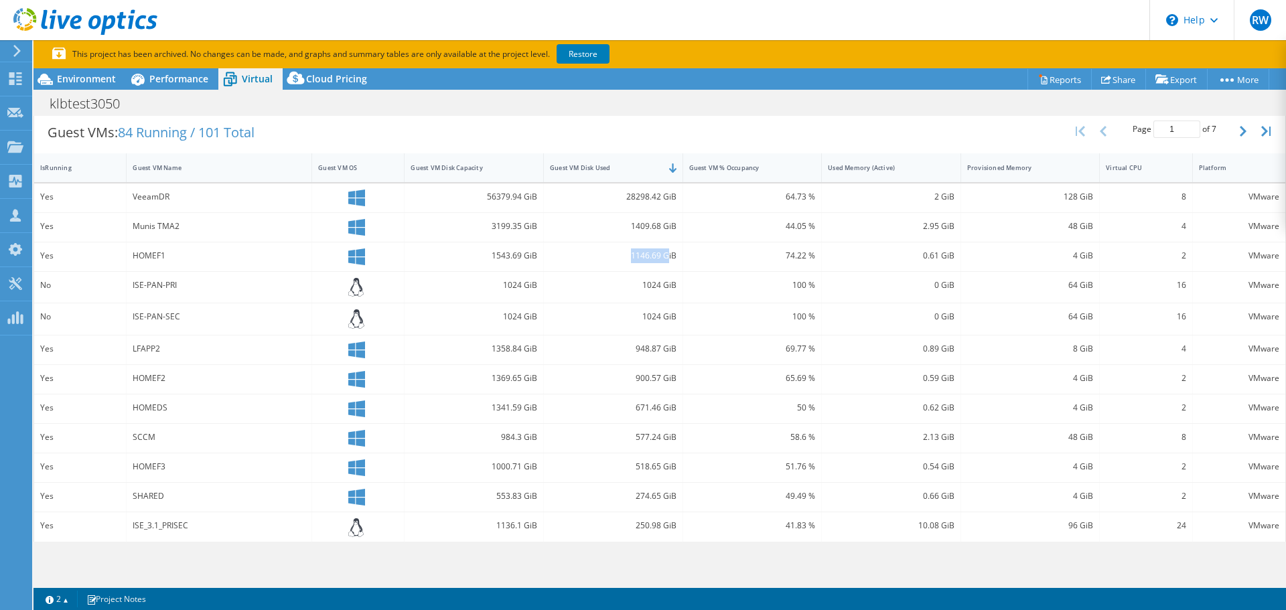
drag, startPoint x: 625, startPoint y: 253, endPoint x: 663, endPoint y: 261, distance: 38.4
click at [663, 261] on div "1146.69 GiB" at bounding box center [613, 256] width 127 height 15
drag, startPoint x: 630, startPoint y: 467, endPoint x: 664, endPoint y: 467, distance: 33.5
click at [664, 467] on div "518.65 GiB" at bounding box center [613, 467] width 127 height 15
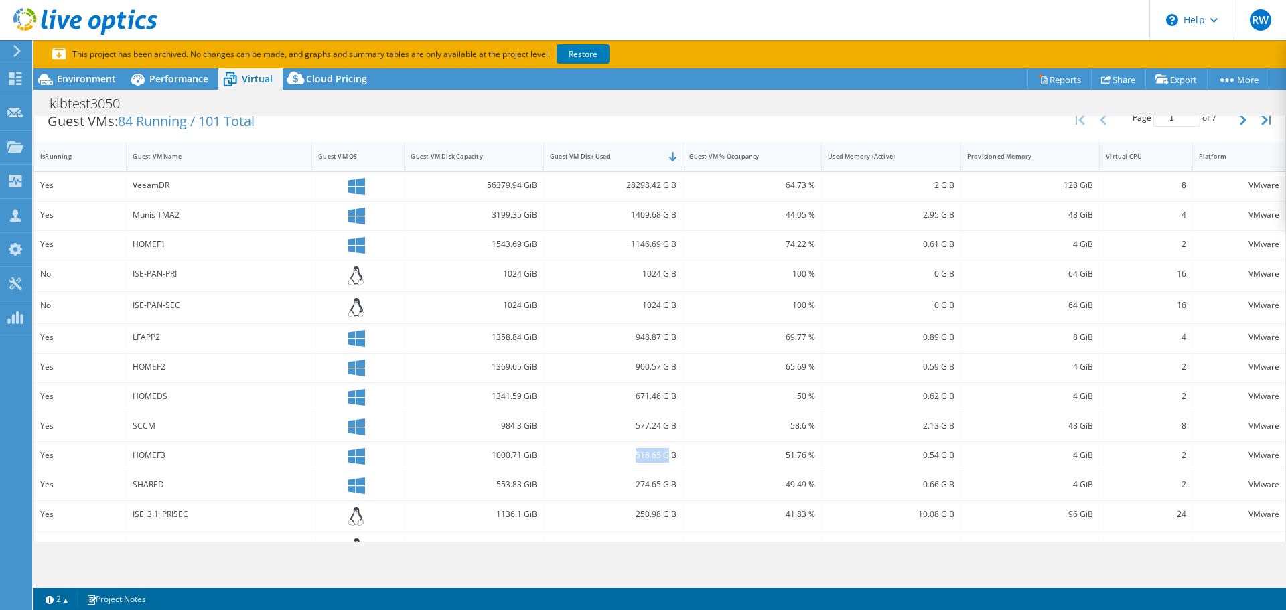
scroll to position [306, 0]
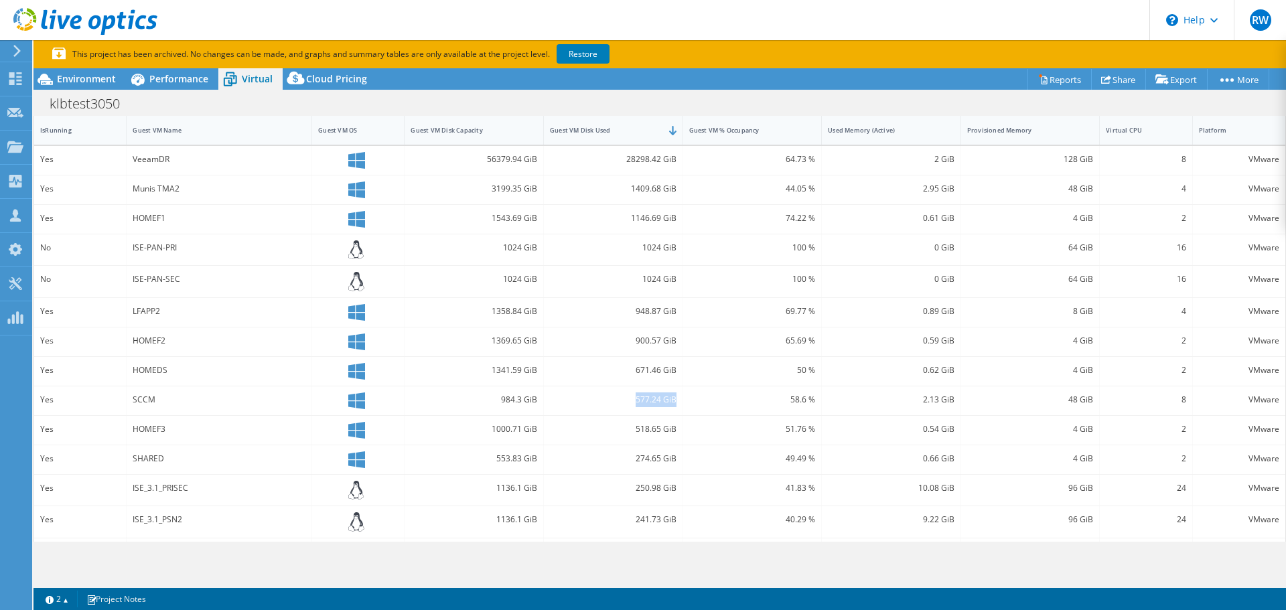
drag, startPoint x: 624, startPoint y: 399, endPoint x: 677, endPoint y: 401, distance: 52.3
click at [677, 401] on div "577.24 GiB" at bounding box center [613, 401] width 139 height 29
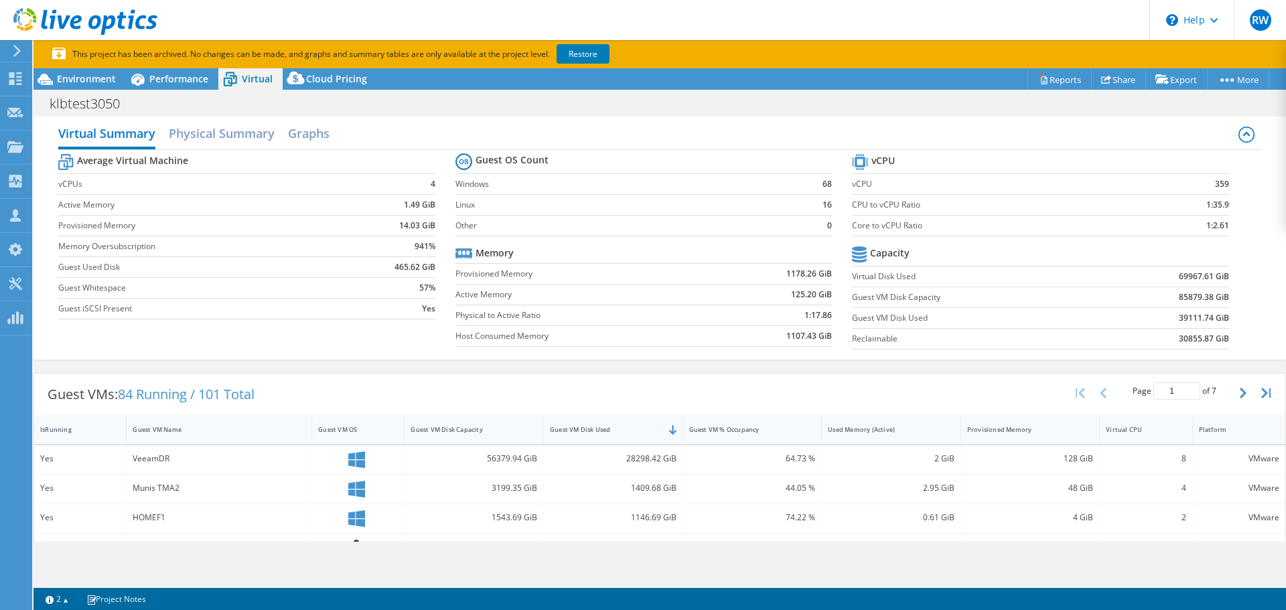
scroll to position [0, 0]
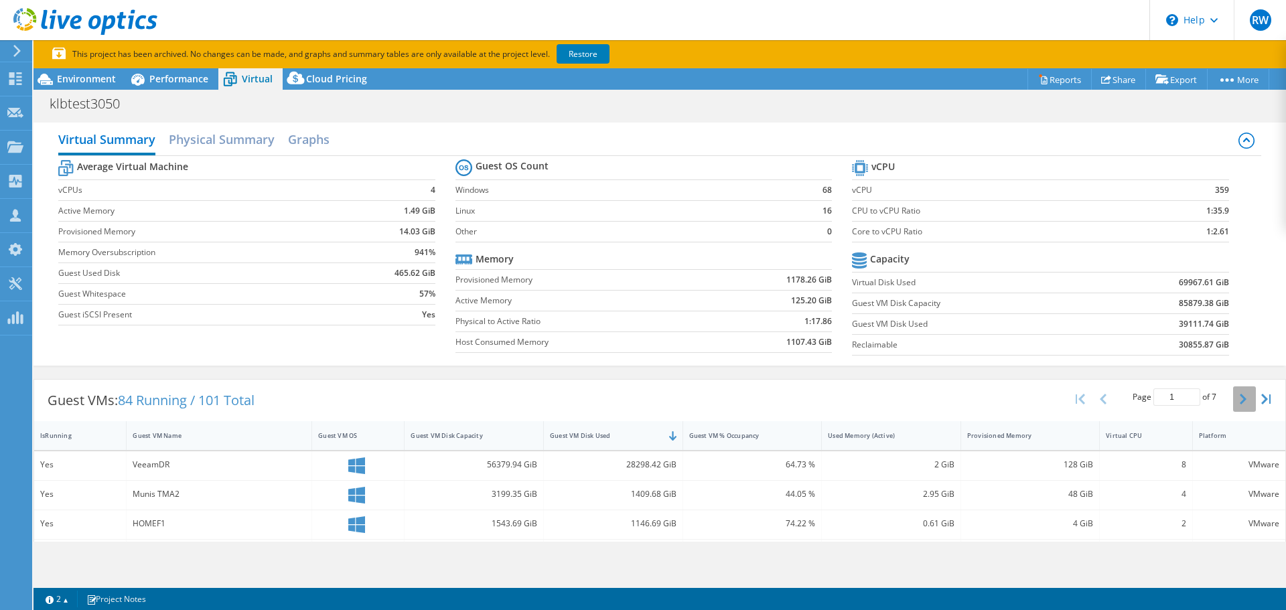
click at [1236, 405] on button "button" at bounding box center [1245, 399] width 23 height 25
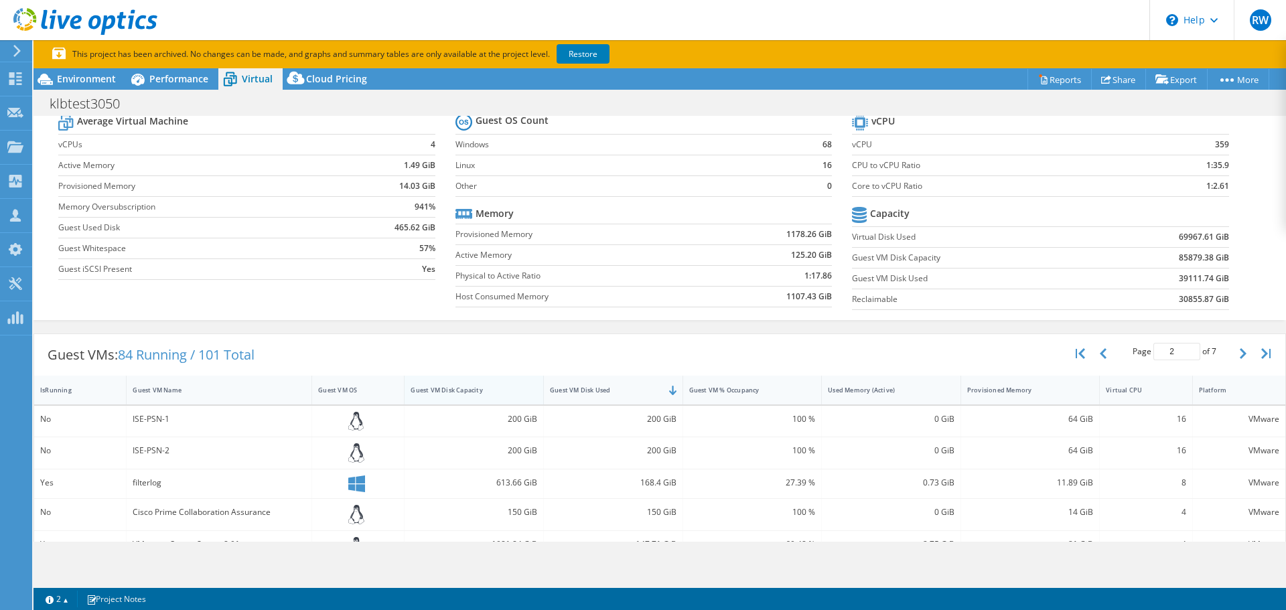
scroll to position [67, 0]
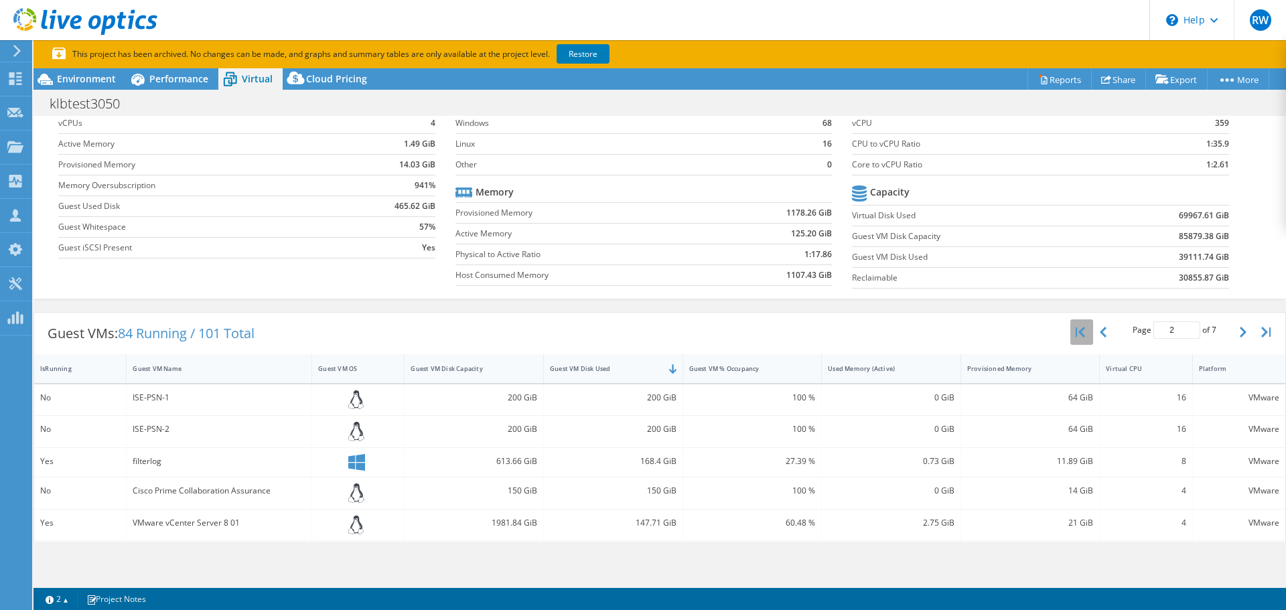
click at [1076, 331] on icon "button" at bounding box center [1080, 332] width 9 height 11
type input "1"
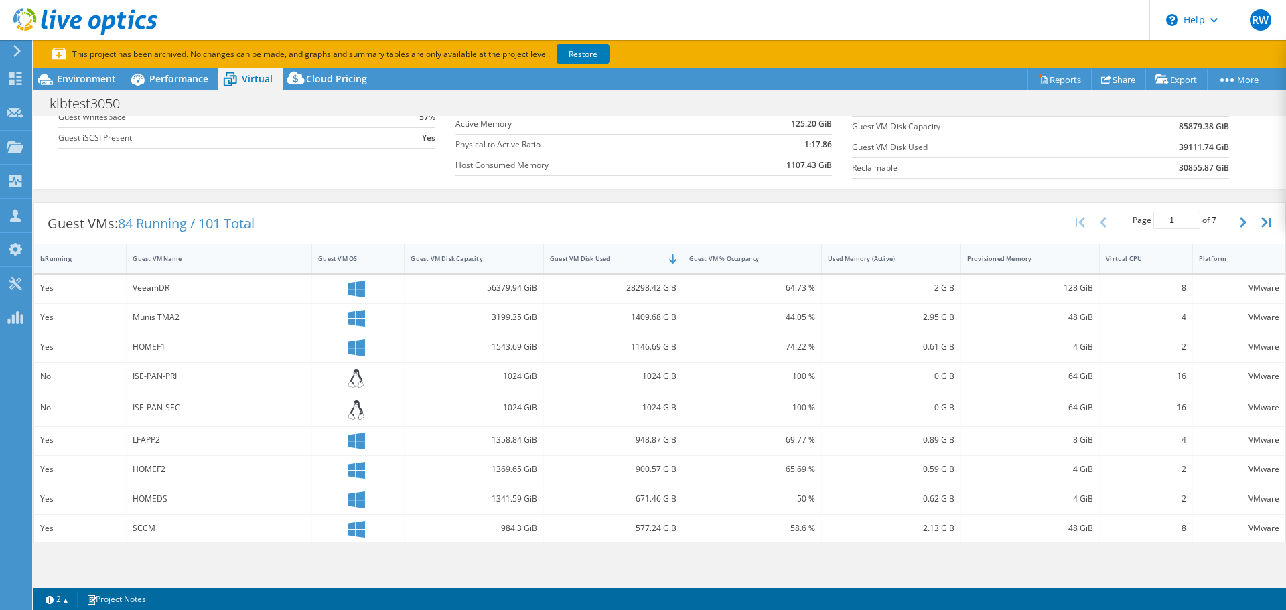
scroll to position [201, 0]
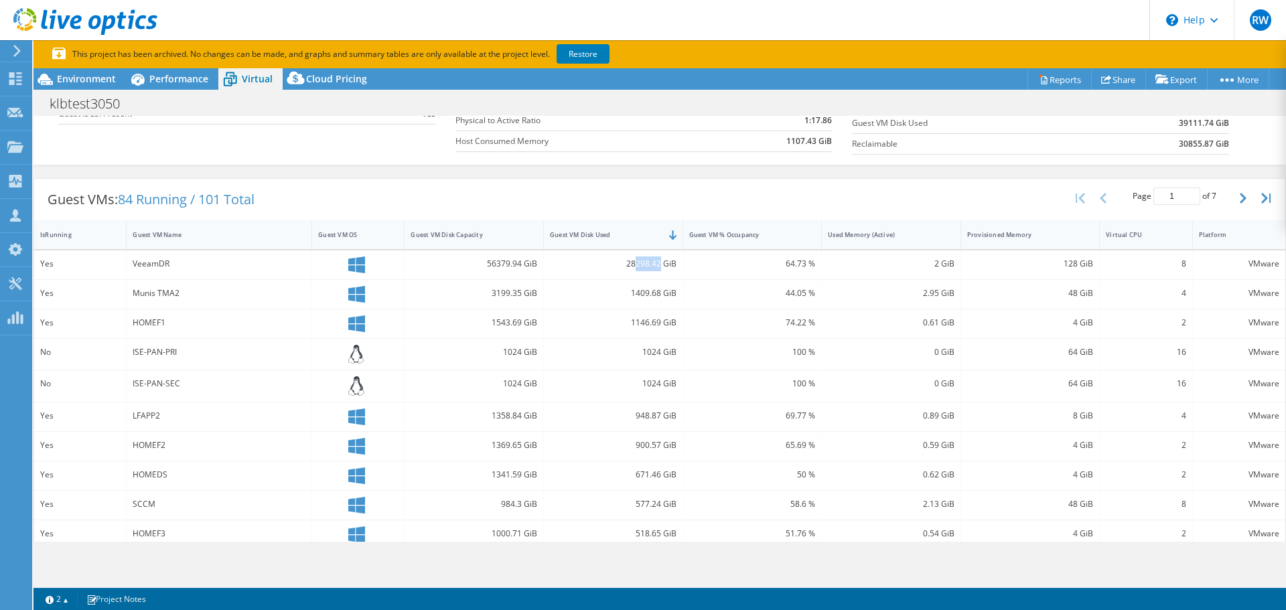
drag, startPoint x: 630, startPoint y: 264, endPoint x: 655, endPoint y: 265, distance: 24.8
click at [655, 265] on div "28298.42 GiB" at bounding box center [613, 264] width 127 height 15
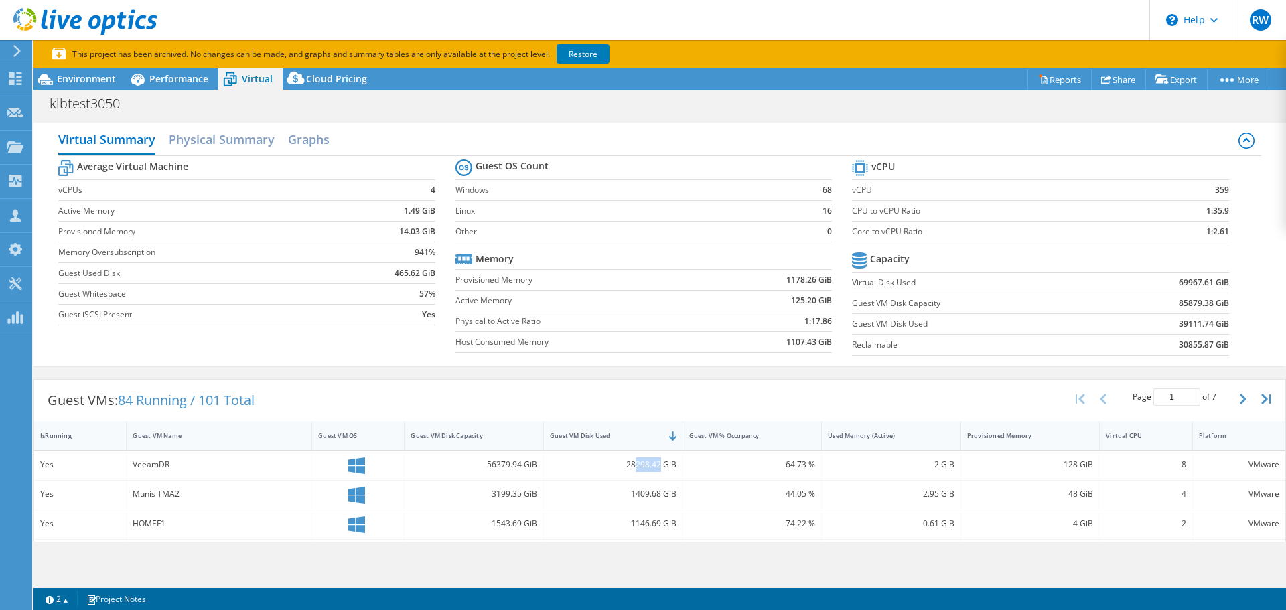
scroll to position [0, 0]
click at [94, 83] on span "Environment" at bounding box center [86, 78] width 59 height 13
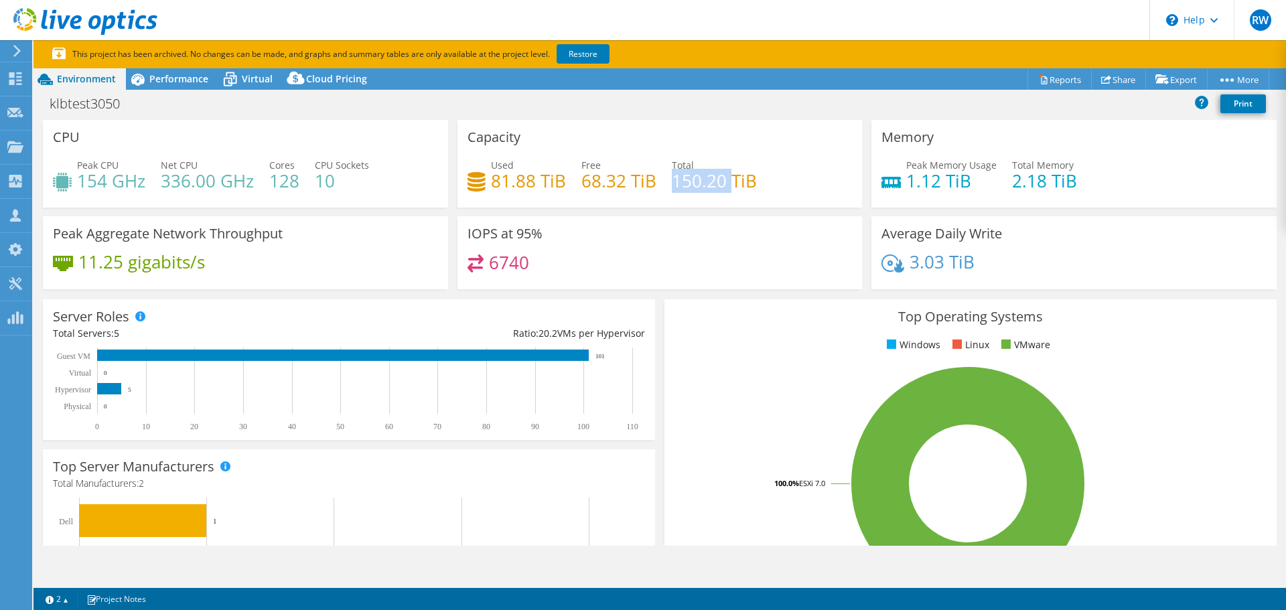
drag, startPoint x: 667, startPoint y: 182, endPoint x: 725, endPoint y: 185, distance: 58.4
click at [725, 185] on h4 "150.20 TiB" at bounding box center [714, 181] width 85 height 15
drag, startPoint x: 534, startPoint y: 178, endPoint x: 490, endPoint y: 179, distance: 43.6
click at [491, 179] on h4 "81.88 TiB" at bounding box center [528, 181] width 75 height 15
drag, startPoint x: 578, startPoint y: 184, endPoint x: 641, endPoint y: 184, distance: 63.0
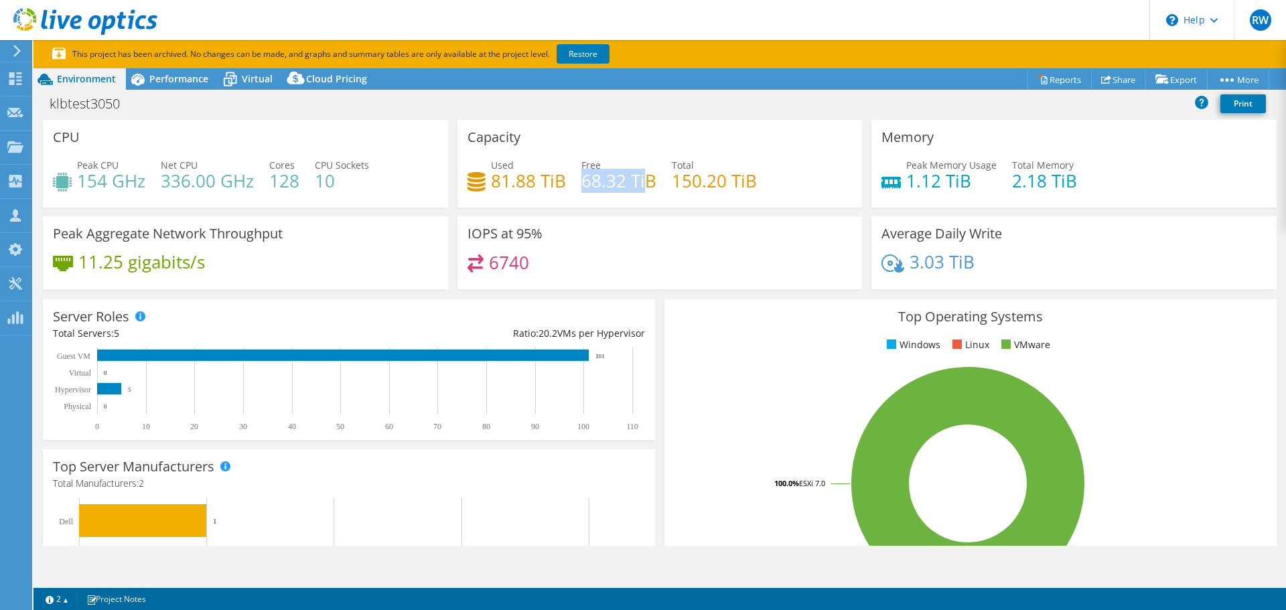
click at [641, 184] on h4 "68.32 TiB" at bounding box center [619, 181] width 75 height 15
click at [248, 83] on span "Virtual" at bounding box center [257, 78] width 31 height 13
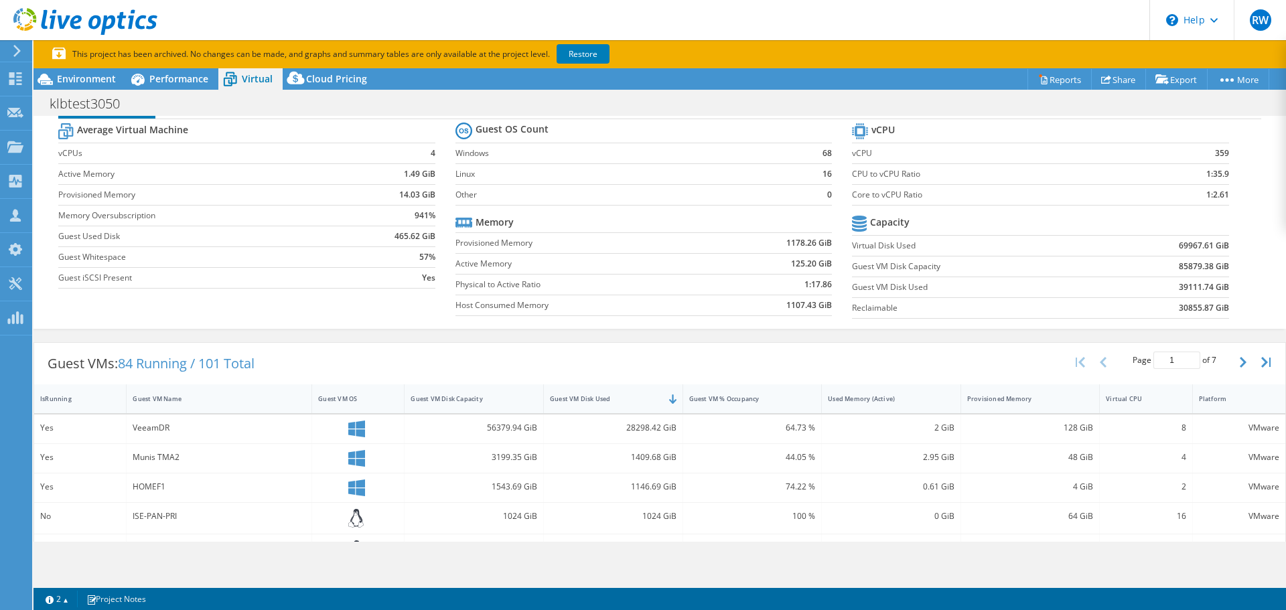
scroll to position [134, 0]
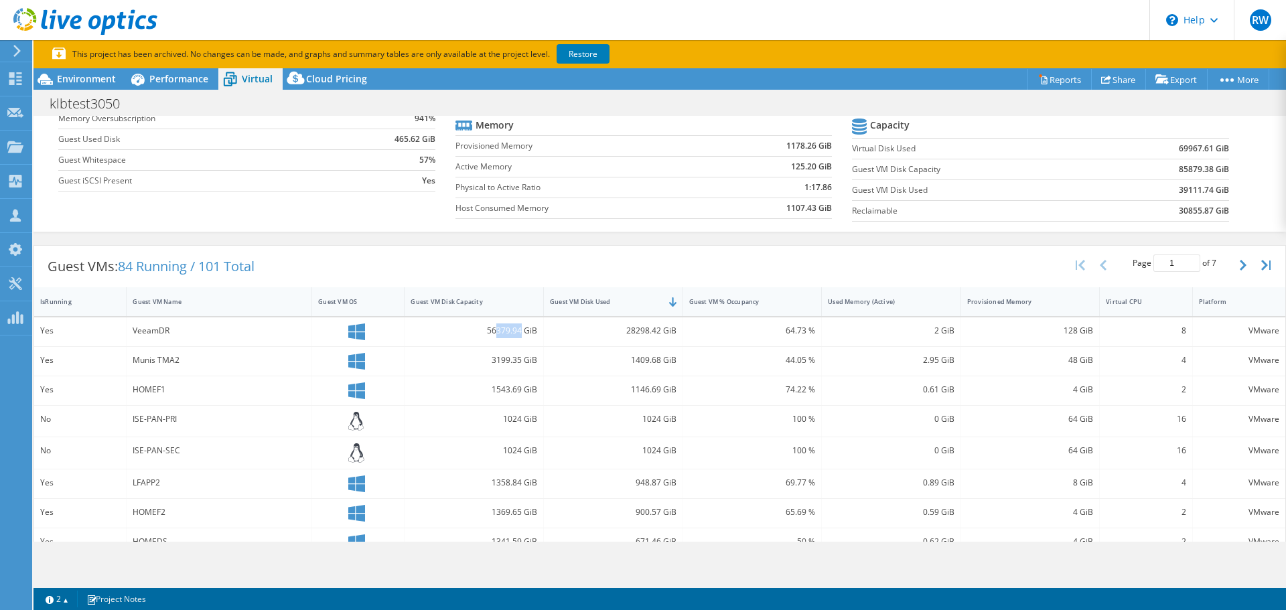
drag, startPoint x: 492, startPoint y: 330, endPoint x: 516, endPoint y: 329, distance: 23.5
click at [516, 329] on div "56379.94 GiB" at bounding box center [474, 331] width 127 height 15
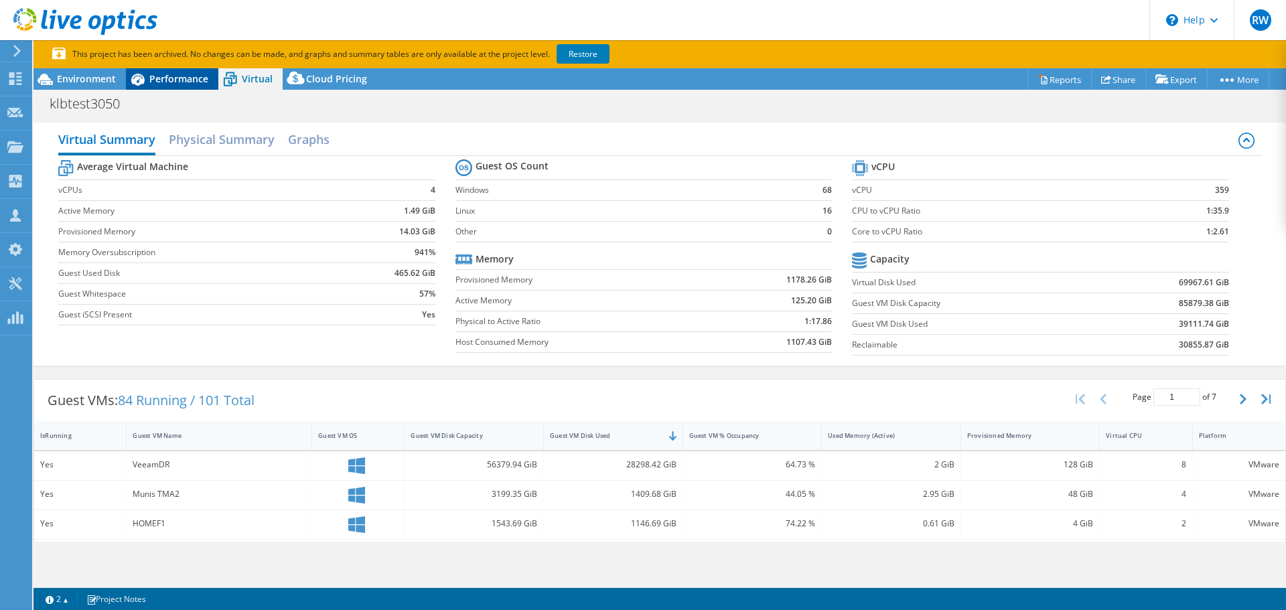
click at [157, 84] on span "Performance" at bounding box center [178, 78] width 59 height 13
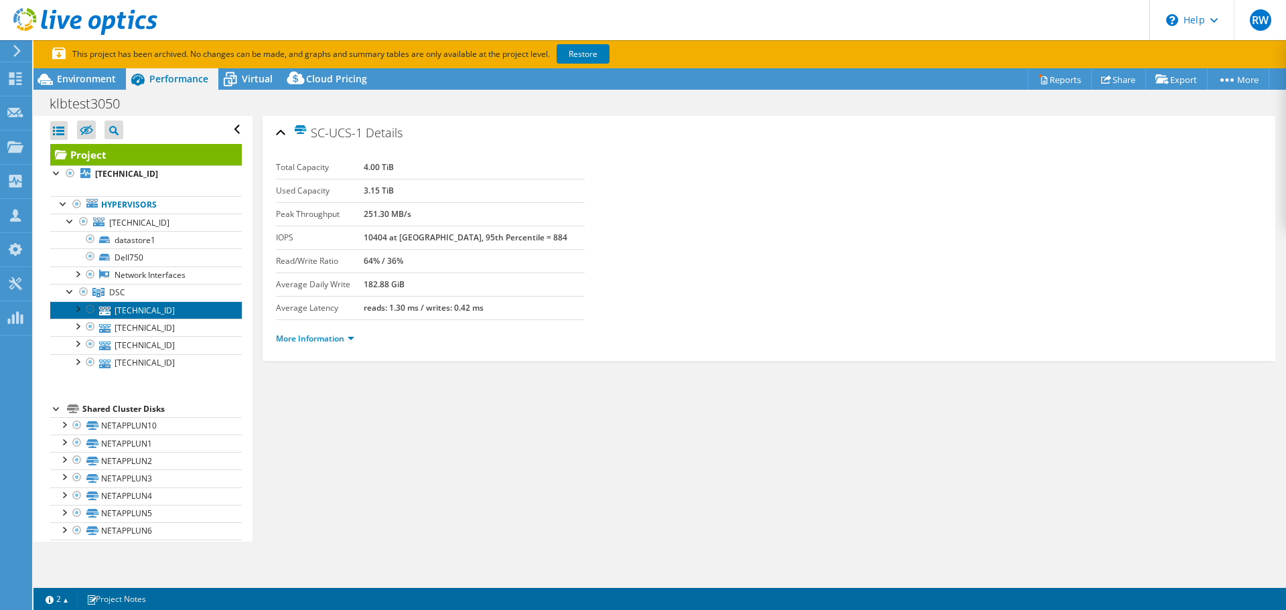
click at [137, 314] on link "10.213.0.102" at bounding box center [146, 310] width 192 height 17
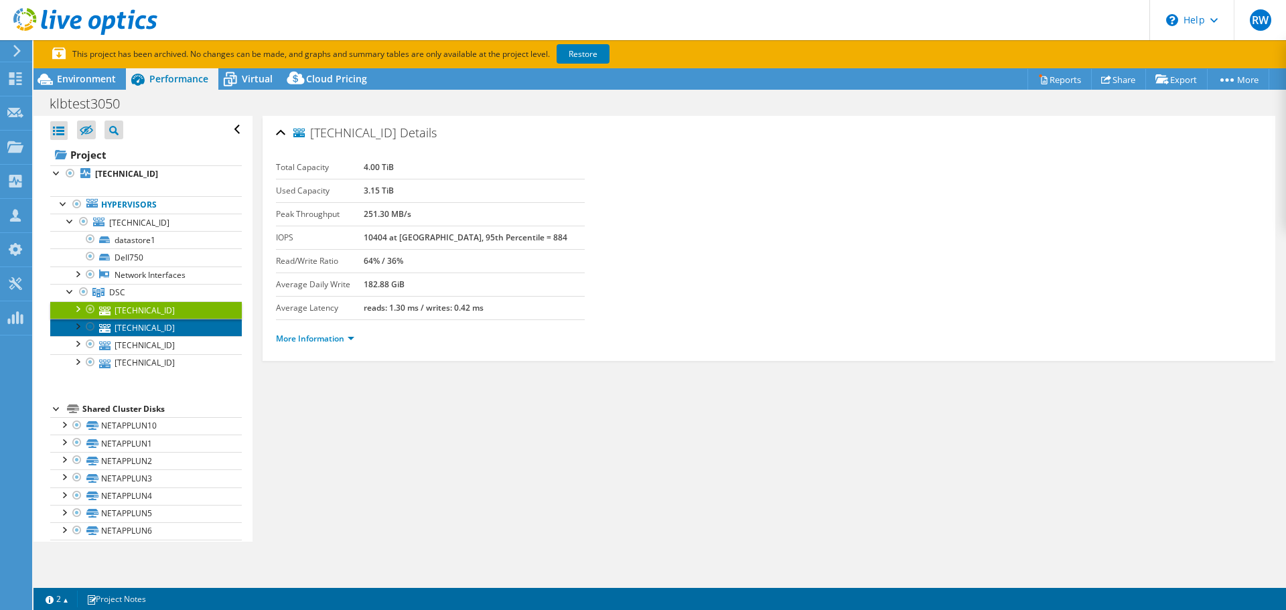
click at [140, 329] on link "10.213.0.101" at bounding box center [146, 327] width 192 height 17
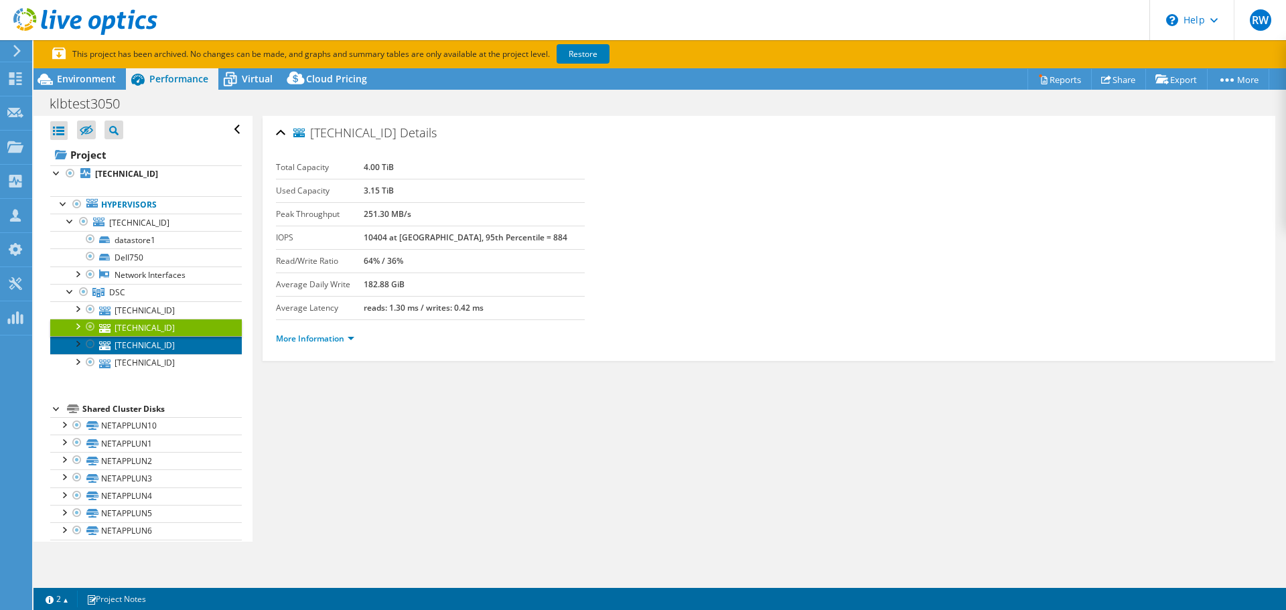
click at [147, 348] on link "10.213.0.104" at bounding box center [146, 344] width 192 height 17
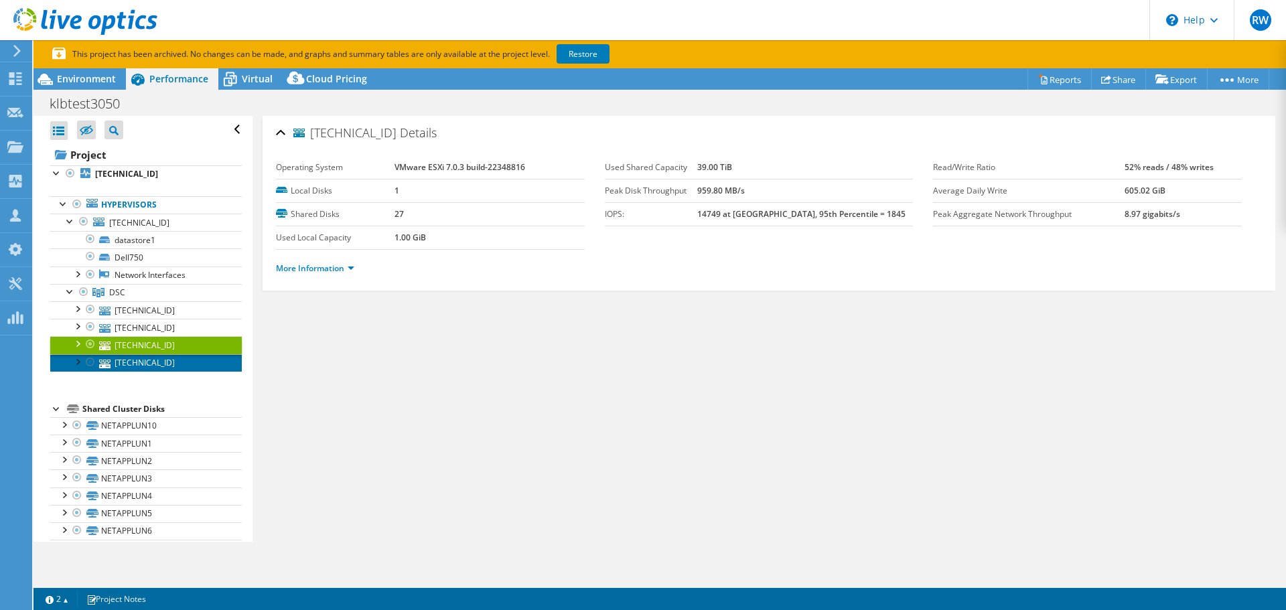
click at [150, 367] on link "10.213.0.103" at bounding box center [146, 362] width 192 height 17
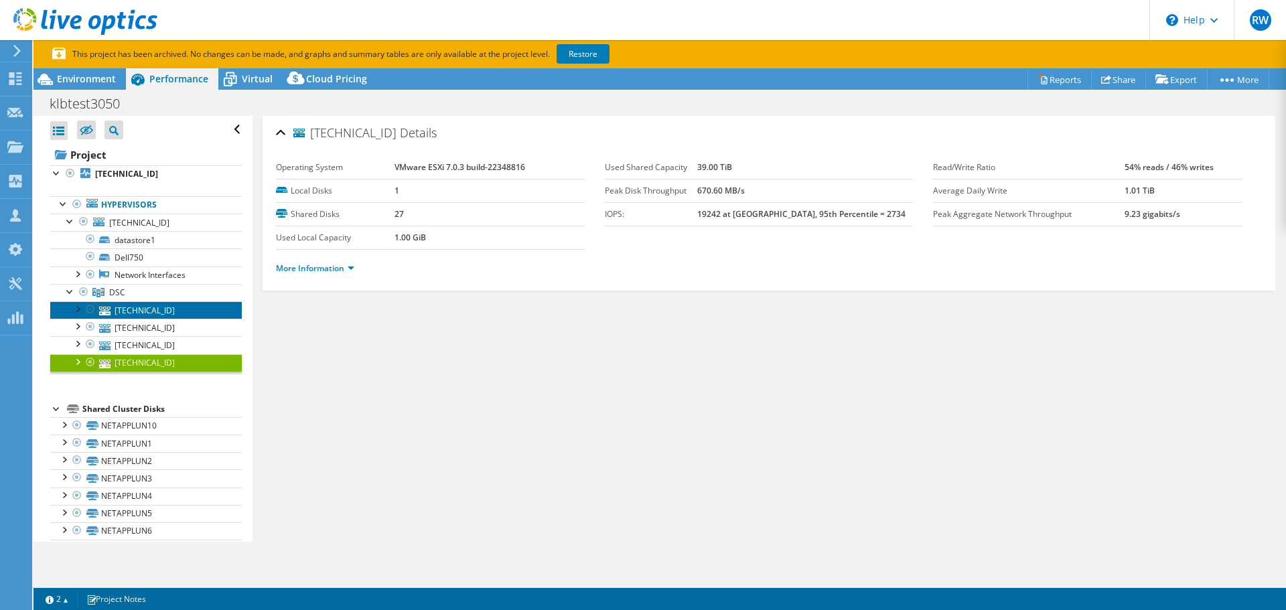
click at [129, 309] on link "10.213.0.102" at bounding box center [146, 310] width 192 height 17
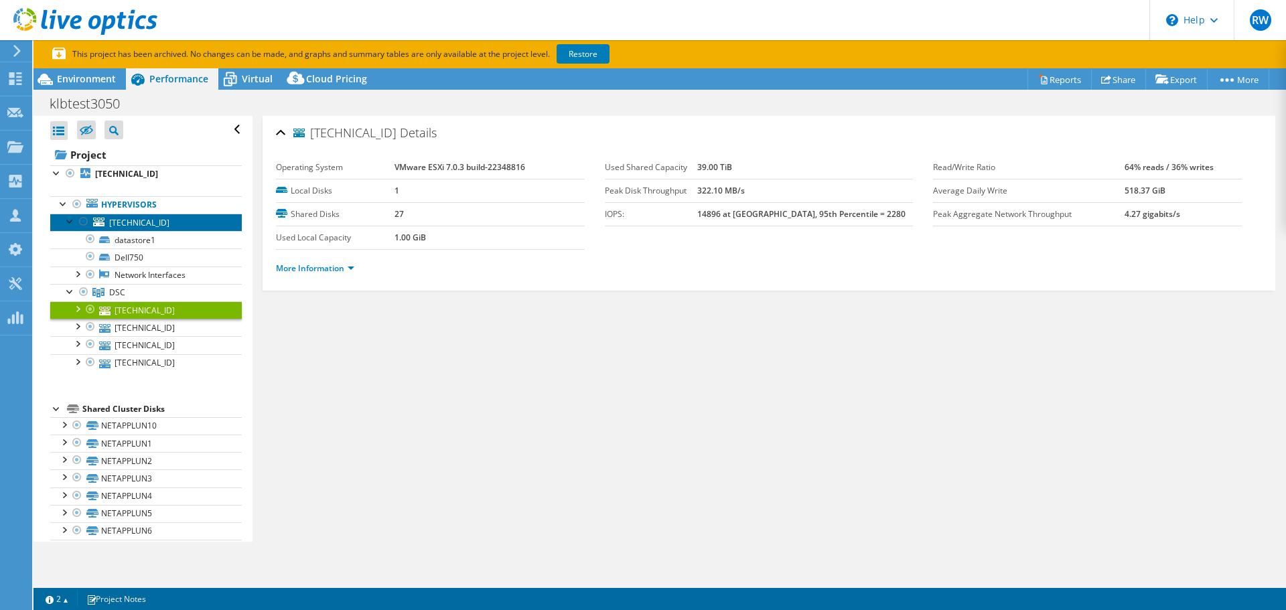
click at [133, 221] on span "10.230.0.11" at bounding box center [139, 222] width 60 height 11
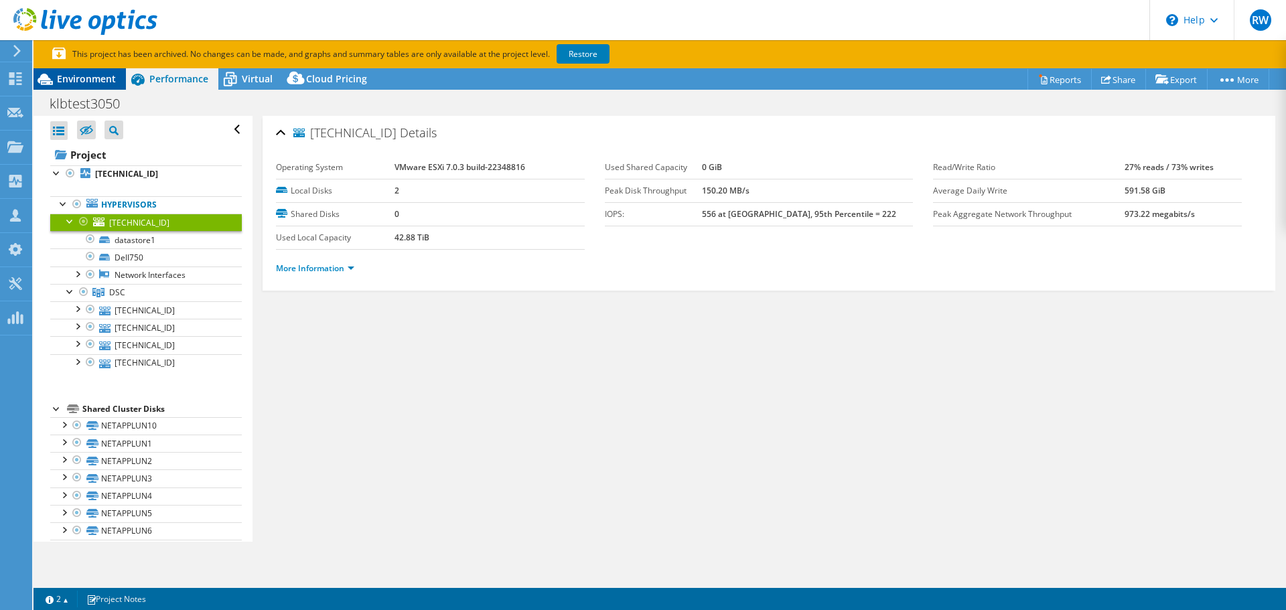
click at [91, 76] on span "Environment" at bounding box center [86, 78] width 59 height 13
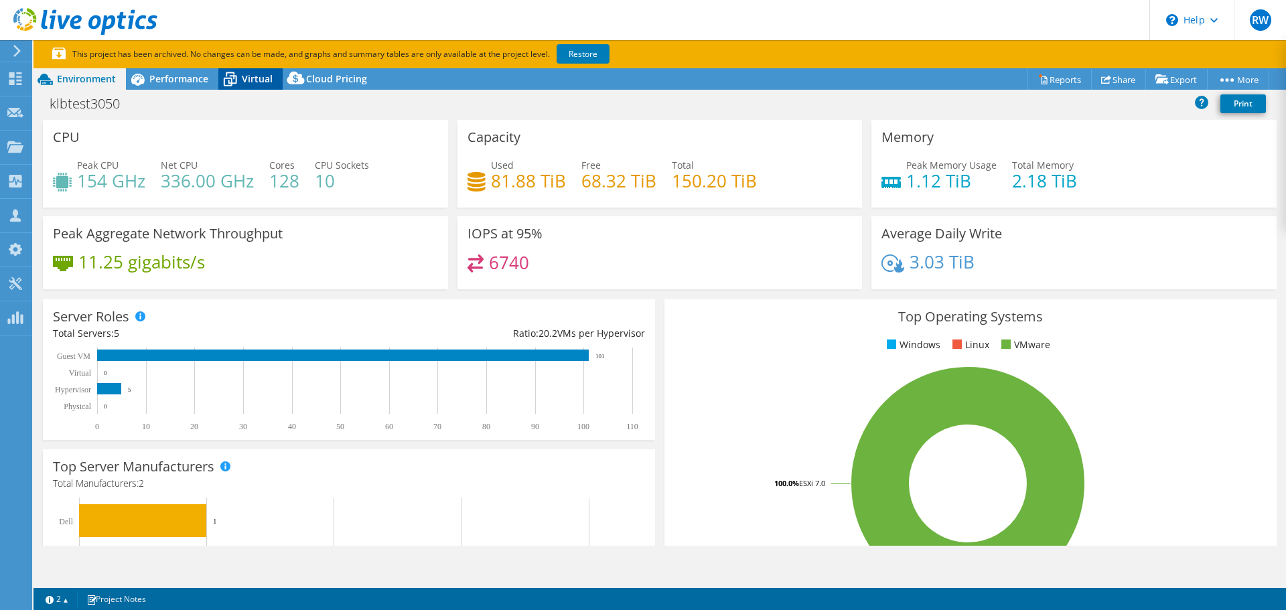
click at [250, 82] on span "Virtual" at bounding box center [257, 78] width 31 height 13
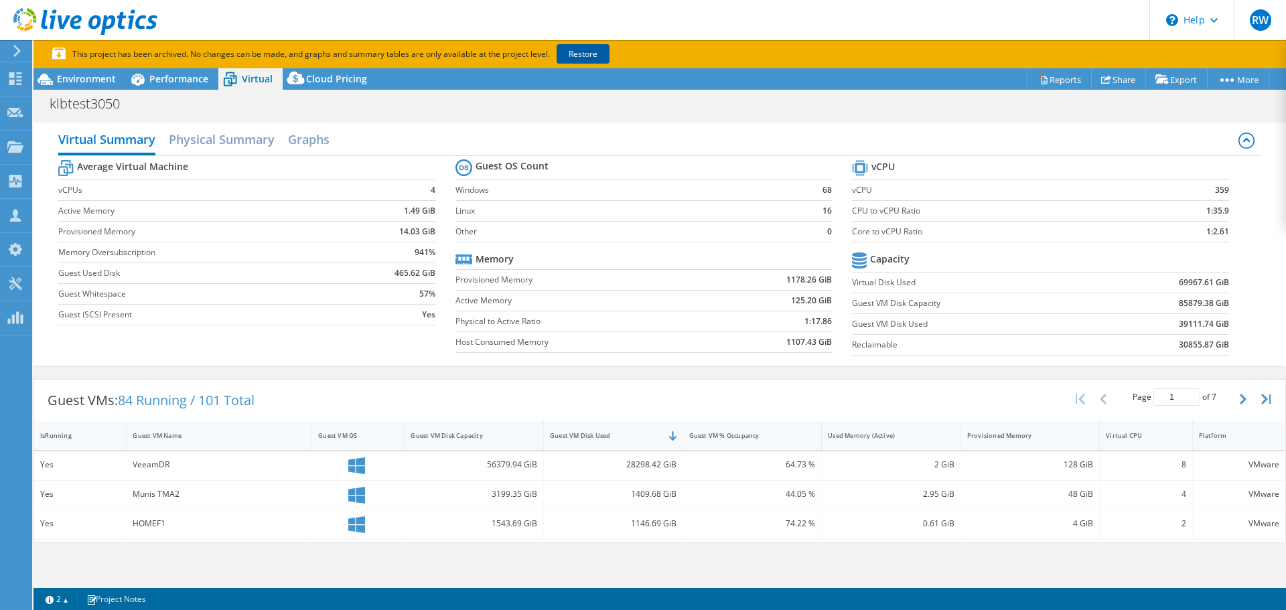
click at [594, 52] on link "Restore" at bounding box center [583, 53] width 53 height 19
click at [182, 80] on span "Performance" at bounding box center [178, 78] width 59 height 13
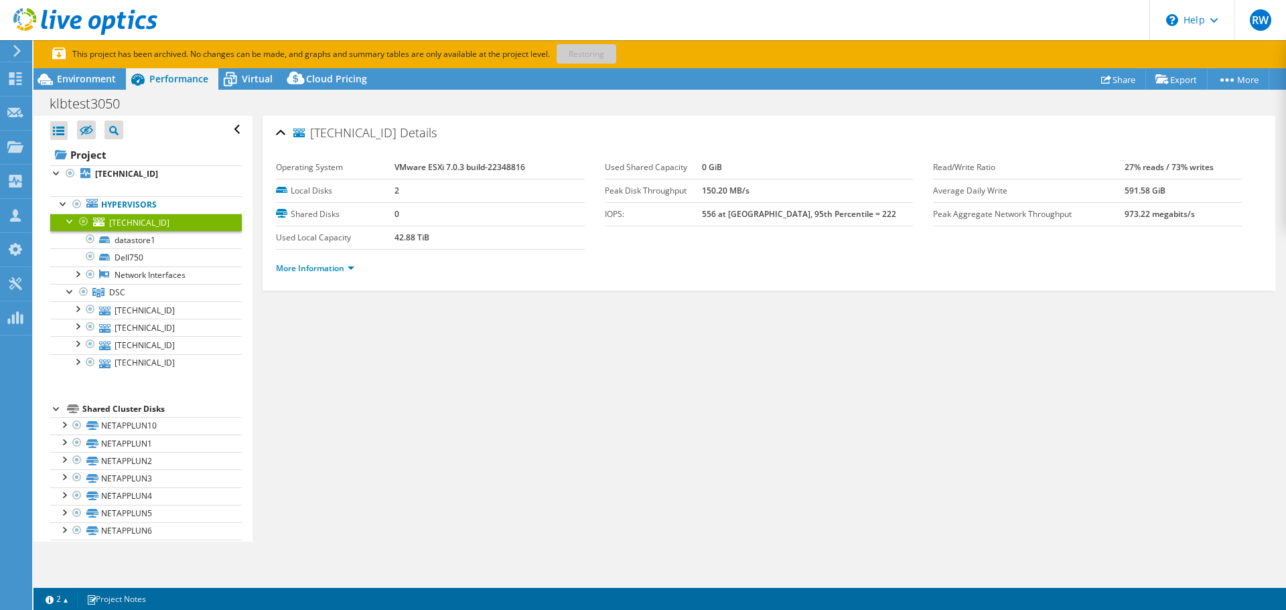
click at [82, 219] on div at bounding box center [83, 222] width 13 height 16
click at [88, 82] on span "Environment" at bounding box center [86, 78] width 59 height 13
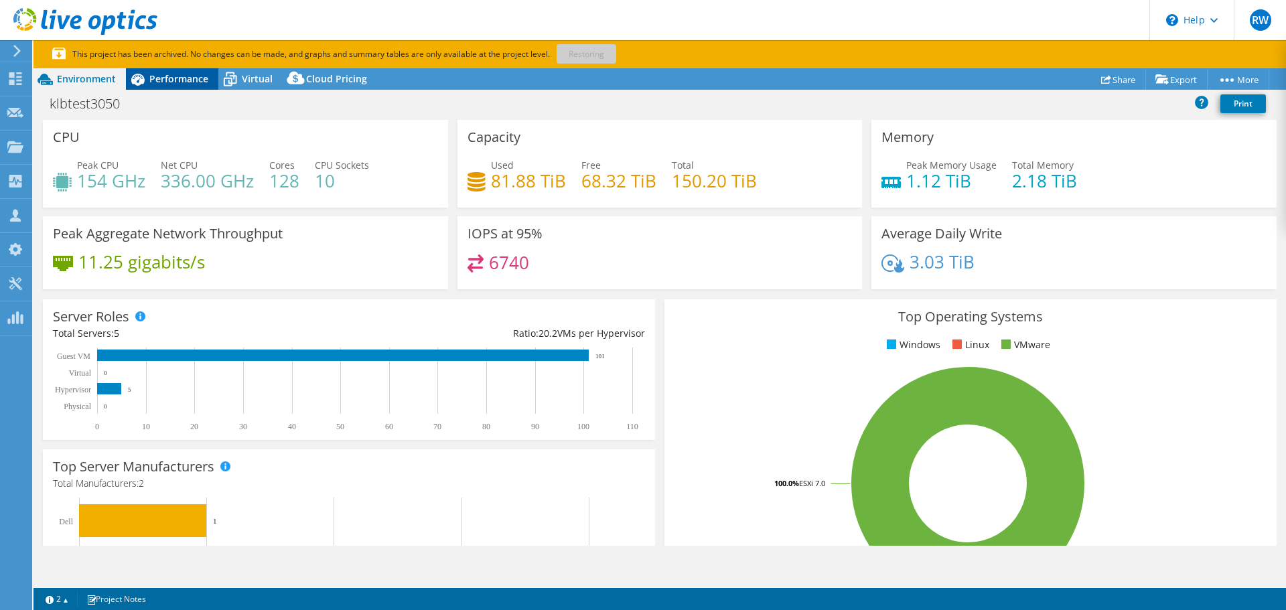
click at [165, 78] on span "Performance" at bounding box center [178, 78] width 59 height 13
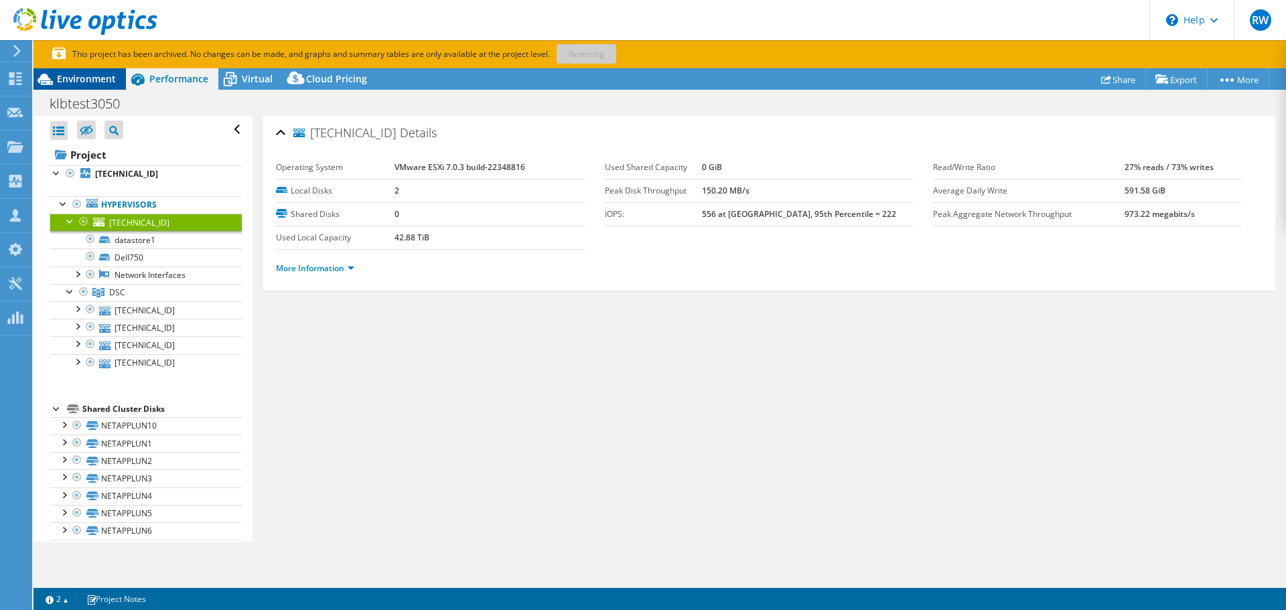
click at [96, 81] on span "Environment" at bounding box center [86, 78] width 59 height 13
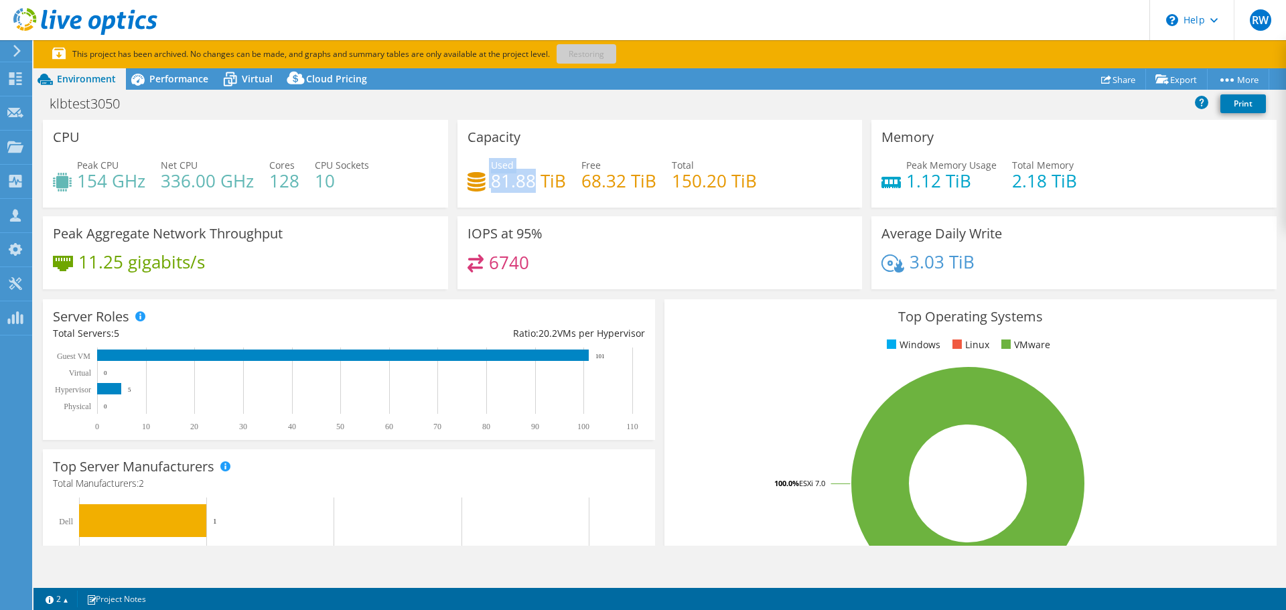
drag, startPoint x: 529, startPoint y: 180, endPoint x: 486, endPoint y: 184, distance: 43.1
click at [486, 184] on div "Used 81.88 TiB" at bounding box center [517, 173] width 98 height 30
click at [249, 83] on span "Virtual" at bounding box center [257, 78] width 31 height 13
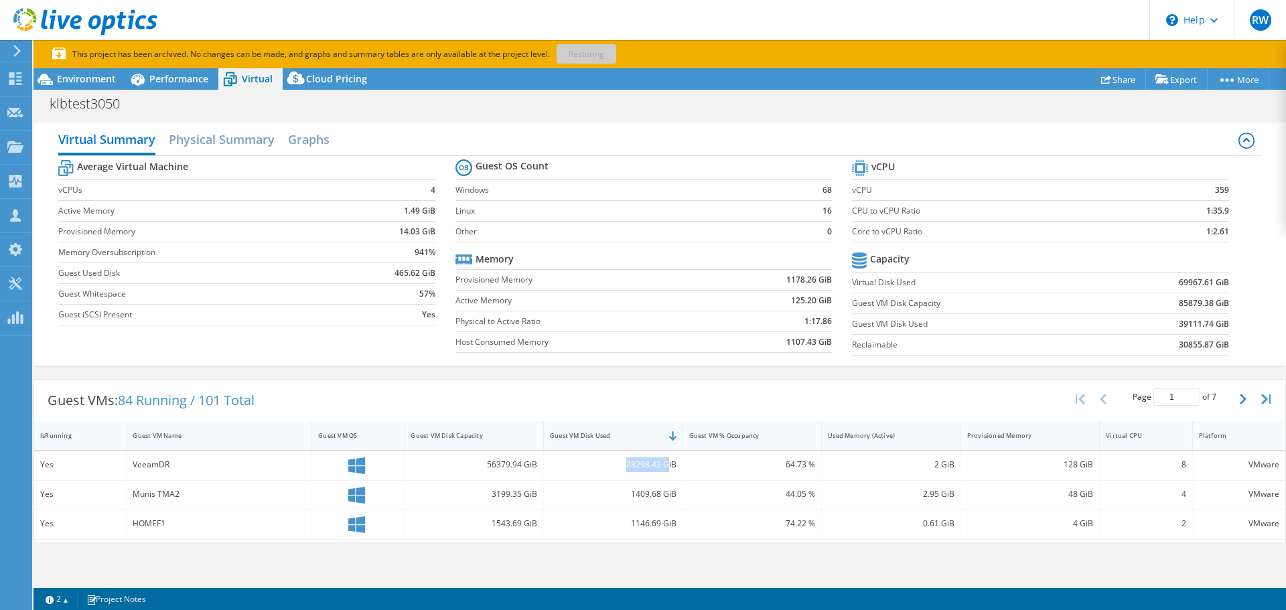
drag, startPoint x: 621, startPoint y: 462, endPoint x: 663, endPoint y: 464, distance: 41.6
click at [663, 464] on div "28298.42 GiB" at bounding box center [613, 465] width 127 height 15
click at [465, 391] on div "Guest VMs: 84 Running / 101 Total Page 1 of 7 5 rows 10 rows 20 rows 25 rows 50…" at bounding box center [660, 401] width 1252 height 42
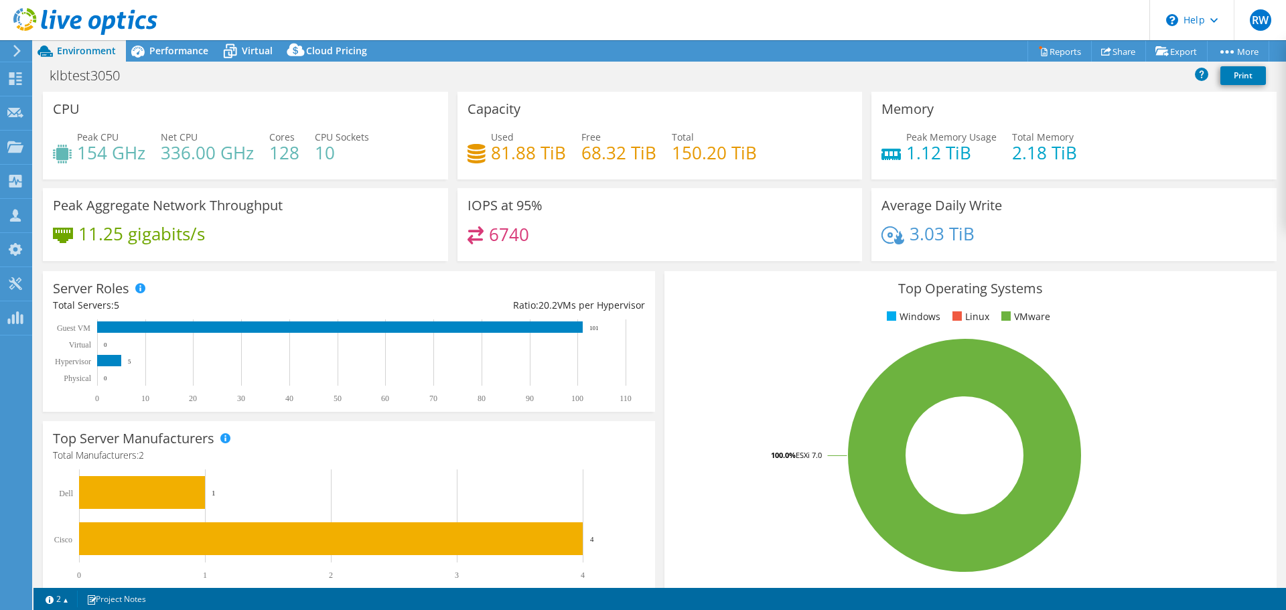
select select "USD"
drag, startPoint x: 300, startPoint y: 90, endPoint x: 291, endPoint y: 85, distance: 10.8
click at [300, 90] on div "klbtest3050 Print" at bounding box center [660, 77] width 1253 height 29
click at [189, 56] on span "Performance" at bounding box center [178, 50] width 59 height 13
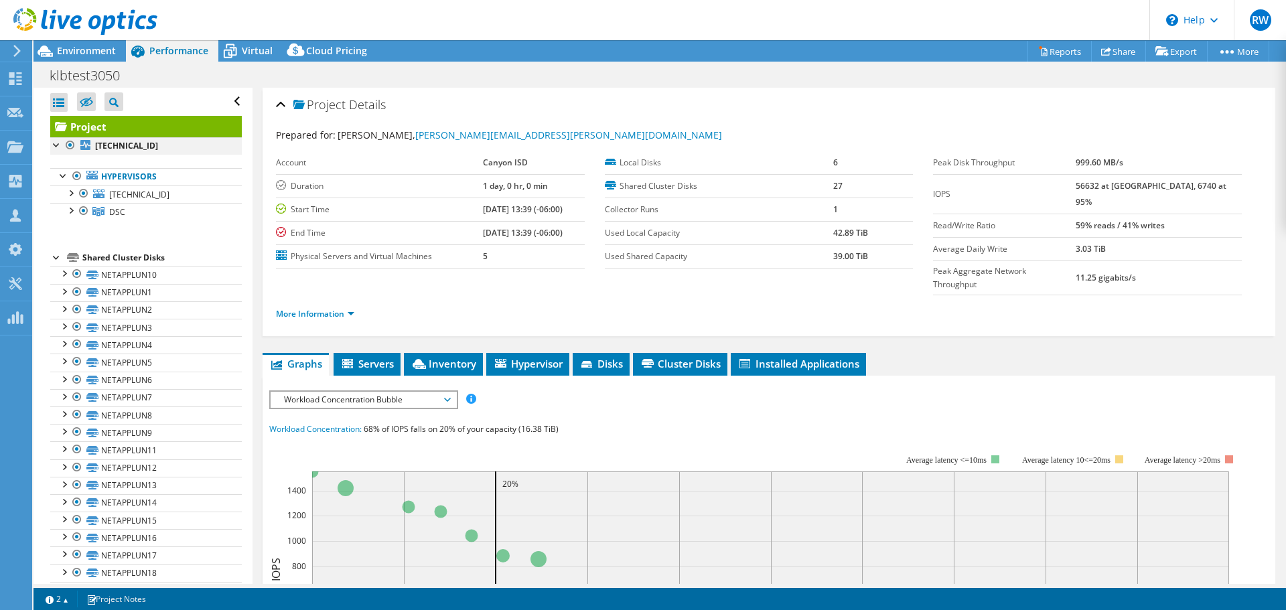
click at [68, 145] on div at bounding box center [70, 145] width 13 height 16
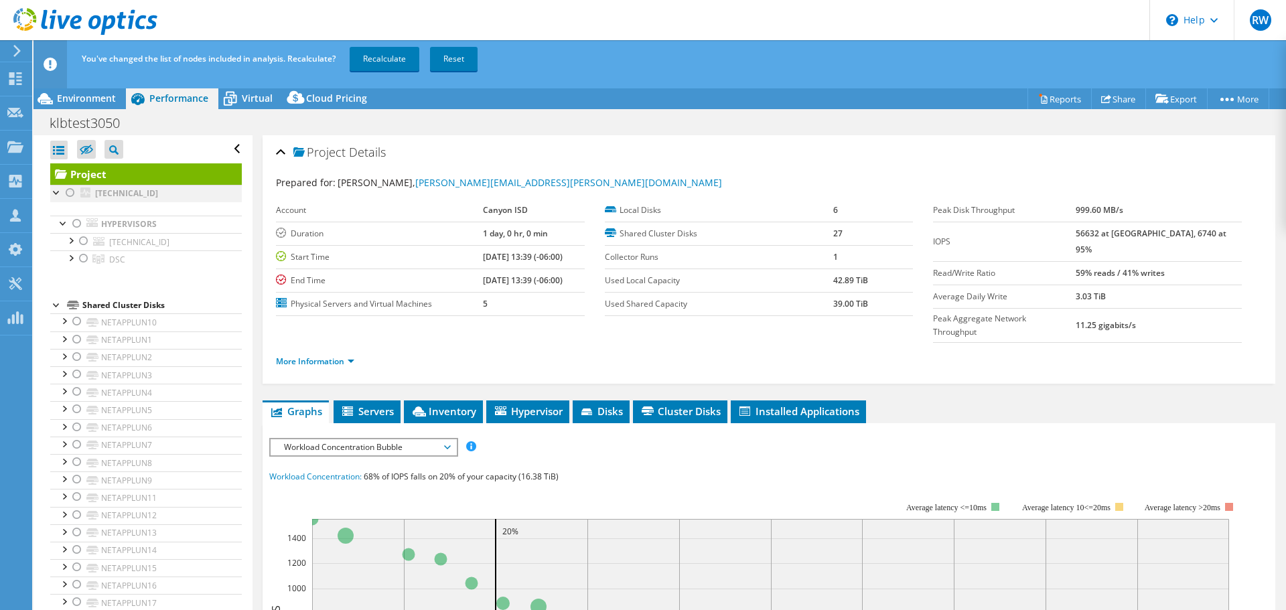
click at [70, 192] on div at bounding box center [70, 193] width 13 height 16
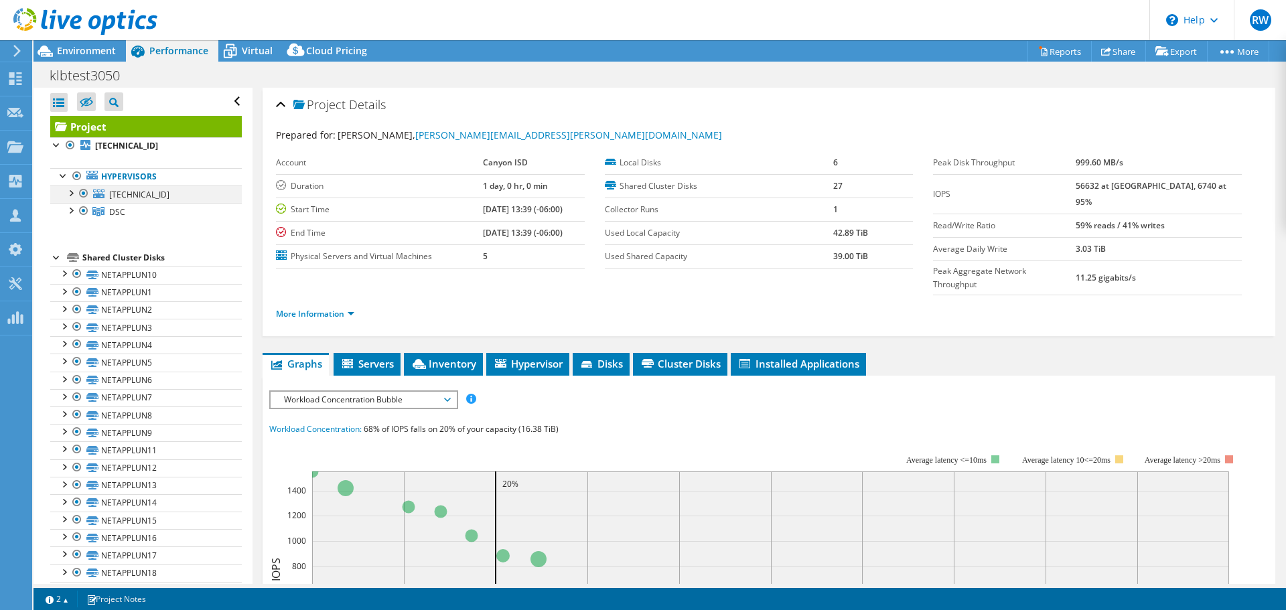
click at [76, 196] on div at bounding box center [70, 192] width 13 height 13
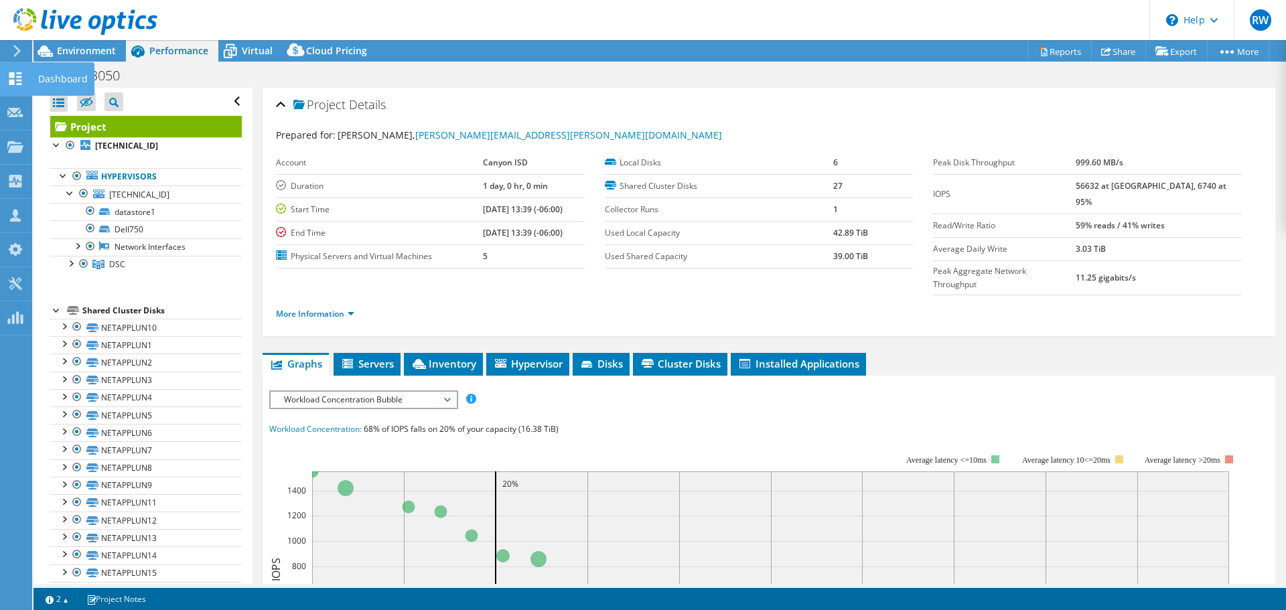
click at [19, 80] on use at bounding box center [15, 78] width 13 height 13
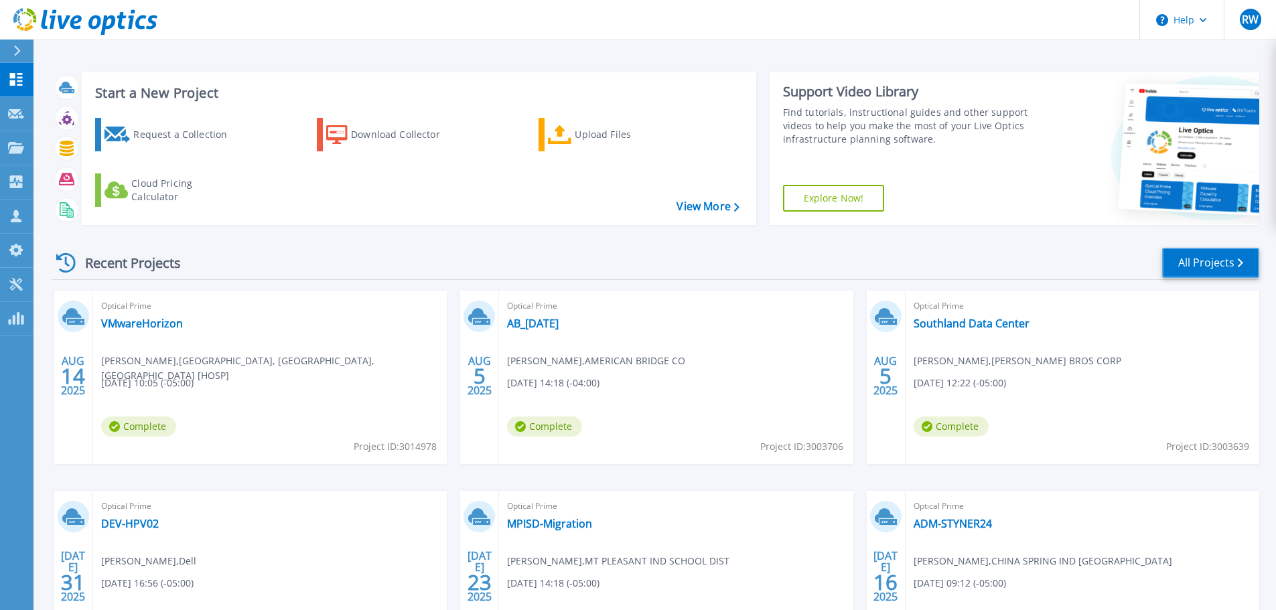
click at [1193, 263] on link "All Projects" at bounding box center [1211, 263] width 97 height 30
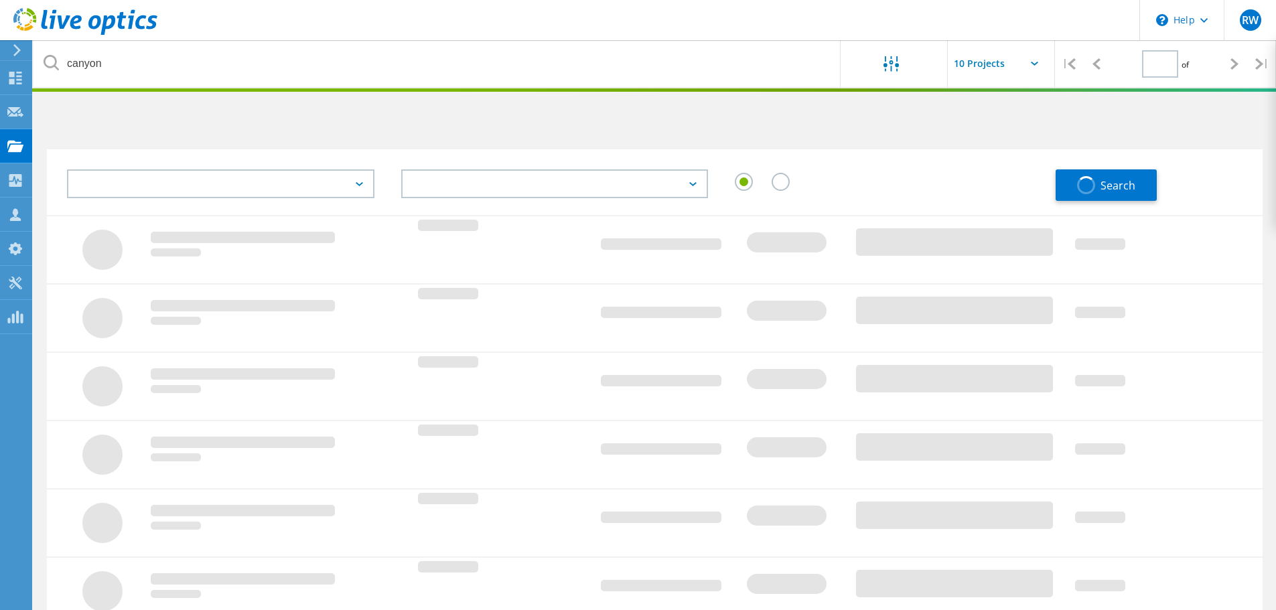
type input "1"
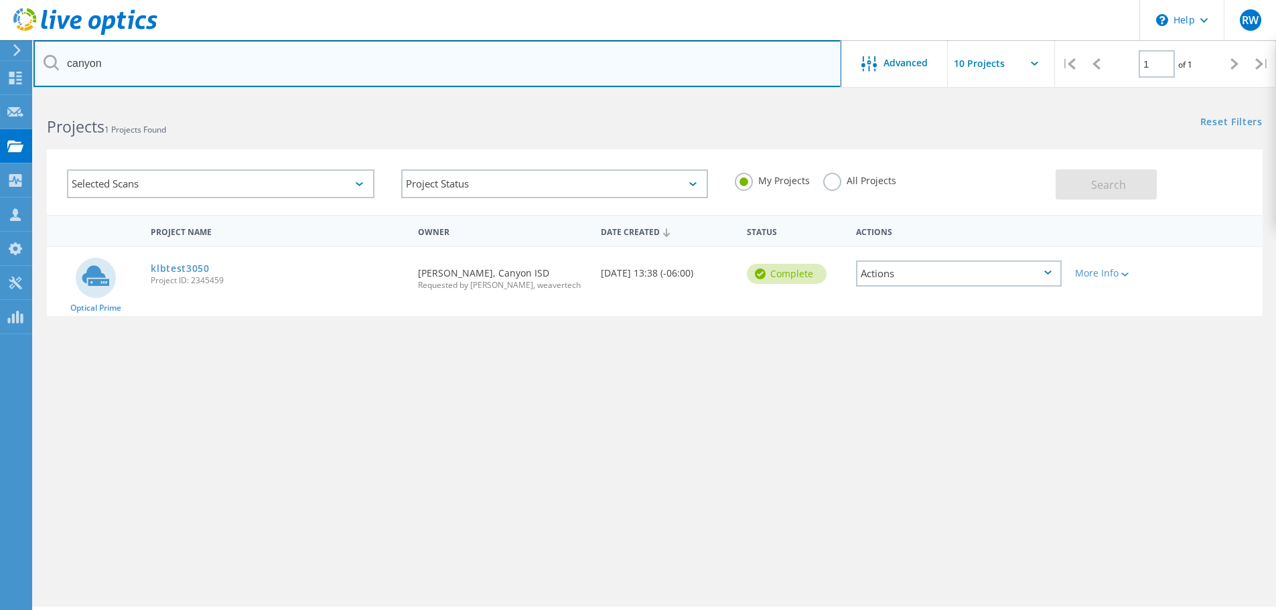
drag, startPoint x: 168, startPoint y: 61, endPoint x: 14, endPoint y: 60, distance: 153.4
click at [14, 97] on div "\n Help Explore Helpful Articles Contact Support RW Partner Team Member [PERSON…" at bounding box center [638, 372] width 1276 height 550
drag, startPoint x: 182, startPoint y: 72, endPoint x: 56, endPoint y: 63, distance: 126.3
click at [56, 63] on div "canyon" at bounding box center [437, 63] width 807 height 47
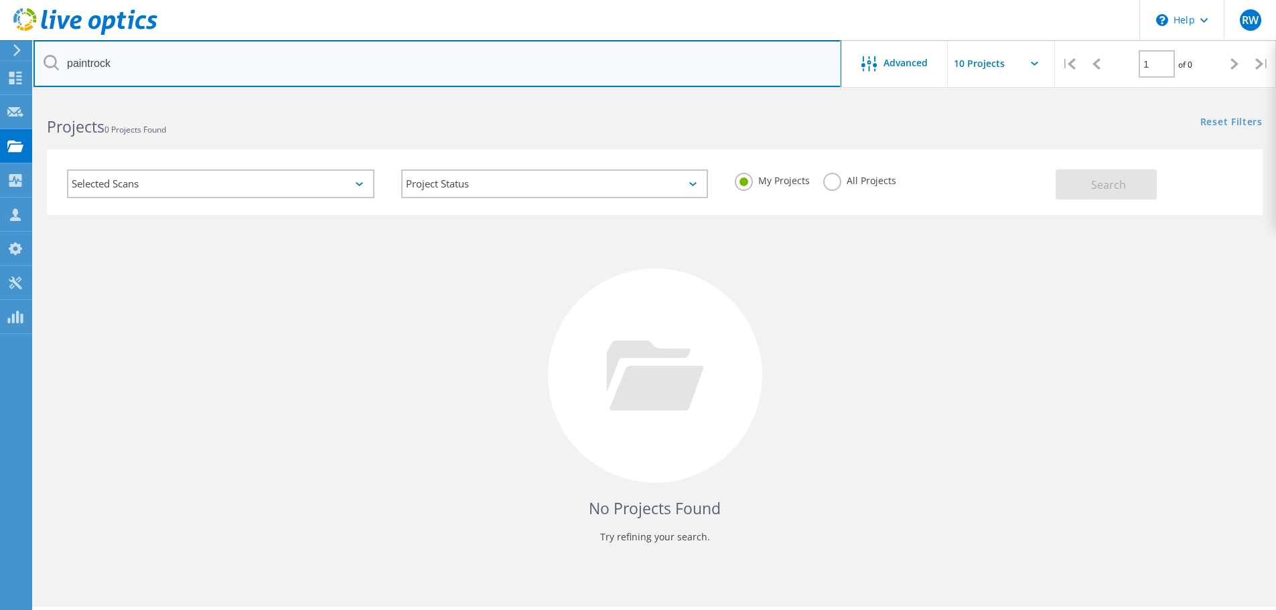
click at [91, 65] on input "paintrock" at bounding box center [438, 63] width 808 height 47
type input "paint rock"
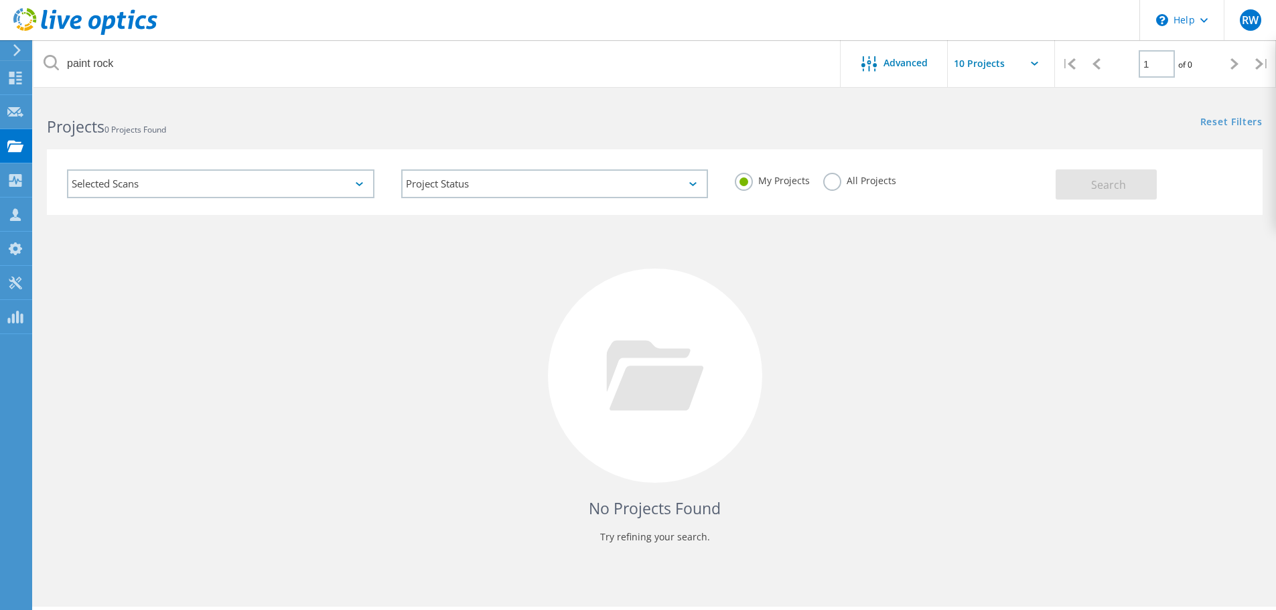
click at [168, 111] on div "Projects 0 Projects Found" at bounding box center [344, 115] width 621 height 36
click at [21, 78] on icon at bounding box center [15, 78] width 16 height 13
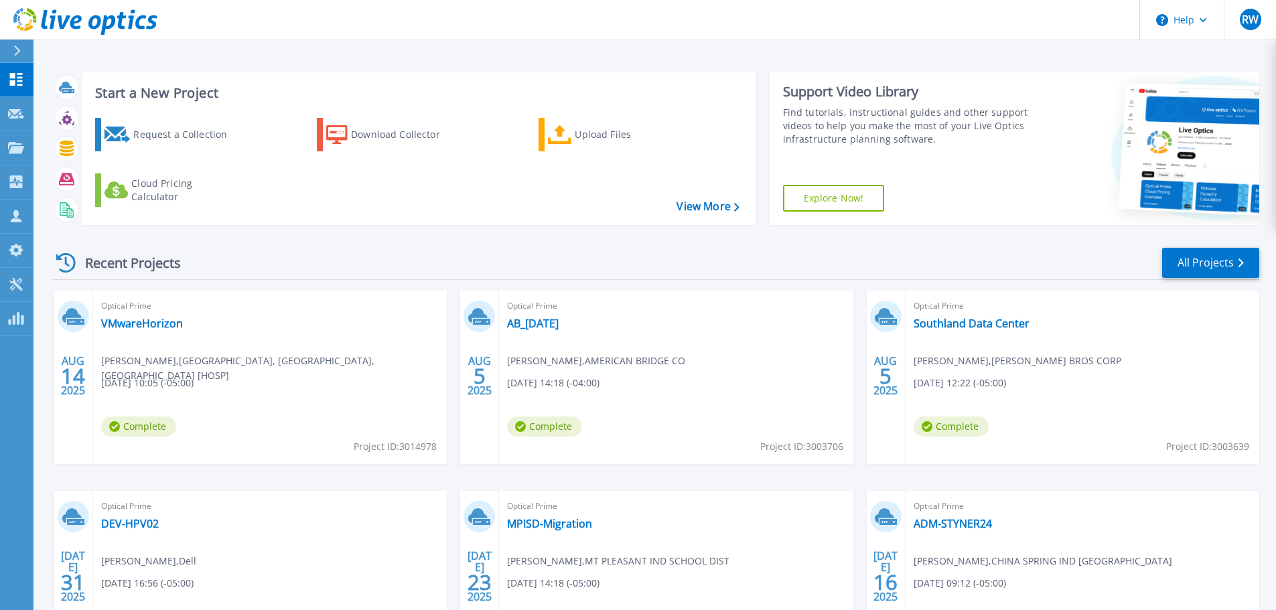
click at [567, 243] on div "Recent Projects All Projects [DATE] Optical Prime VMwareHorizon [PERSON_NAME] ,…" at bounding box center [656, 469] width 1208 height 466
